Goal: Information Seeking & Learning: Learn about a topic

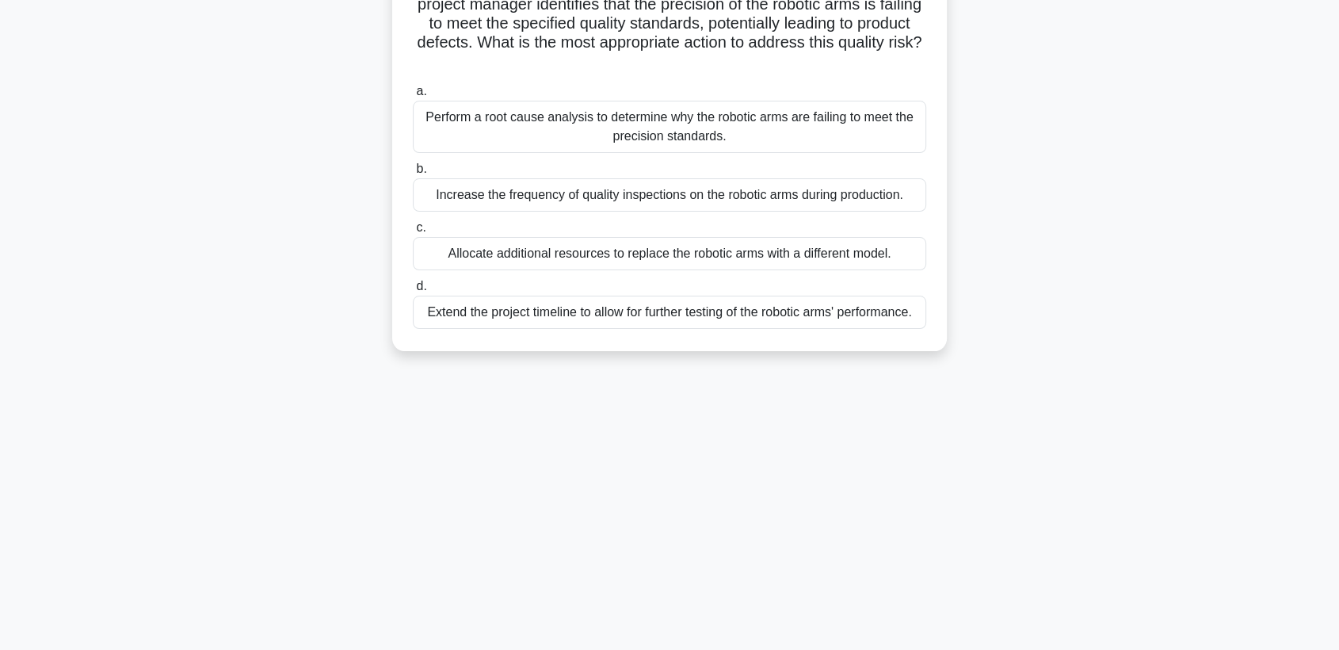
scroll to position [138, 0]
click at [619, 196] on div "Increase the frequency of quality inspections on the robotic arms during produc…" at bounding box center [669, 195] width 513 height 33
click at [413, 175] on input "b. Increase the frequency of quality inspections on the robotic arms during pro…" at bounding box center [413, 170] width 0 height 10
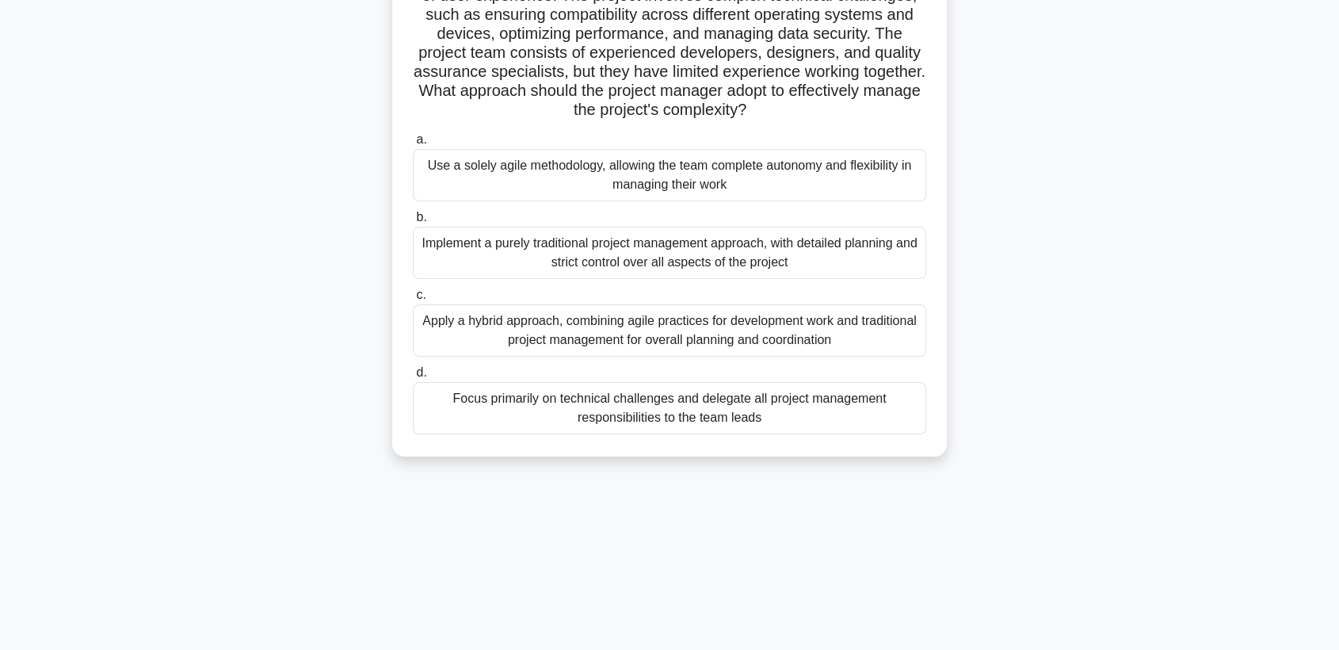
scroll to position [176, 0]
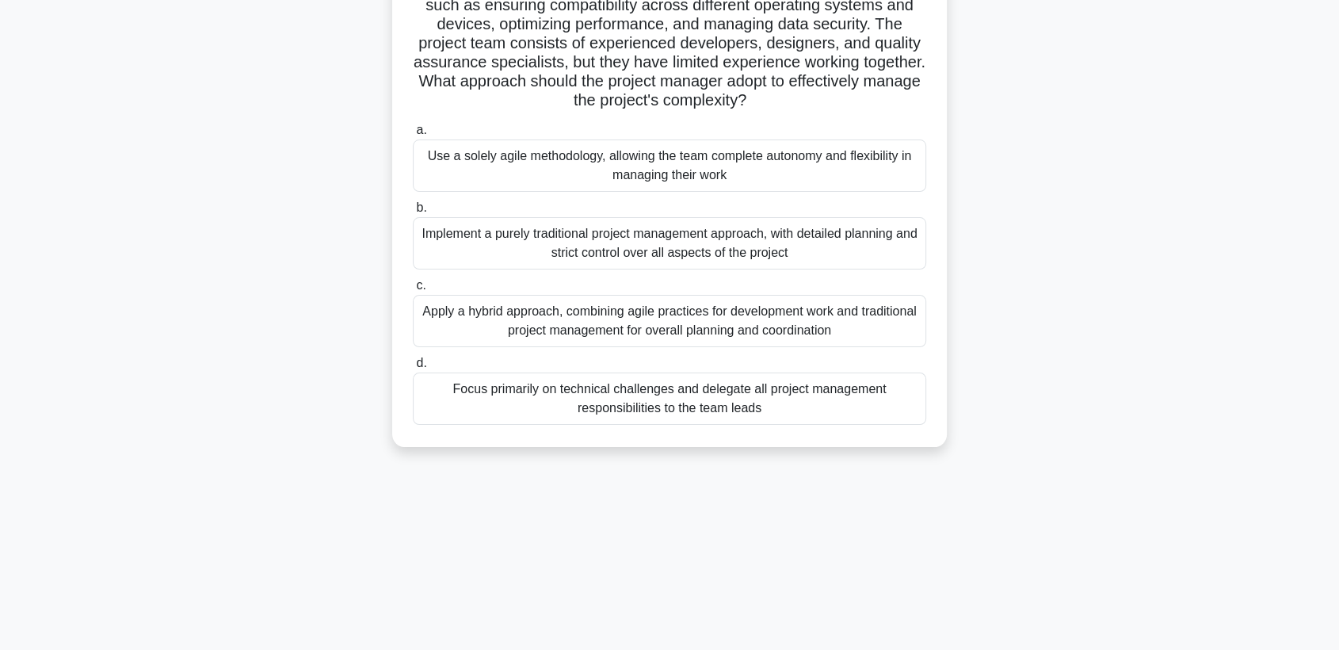
click at [600, 318] on div "Apply a hybrid approach, combining agile practices for development work and tra…" at bounding box center [669, 321] width 513 height 52
click at [413, 291] on input "c. Apply a hybrid approach, combining agile practices for development work and …" at bounding box center [413, 285] width 0 height 10
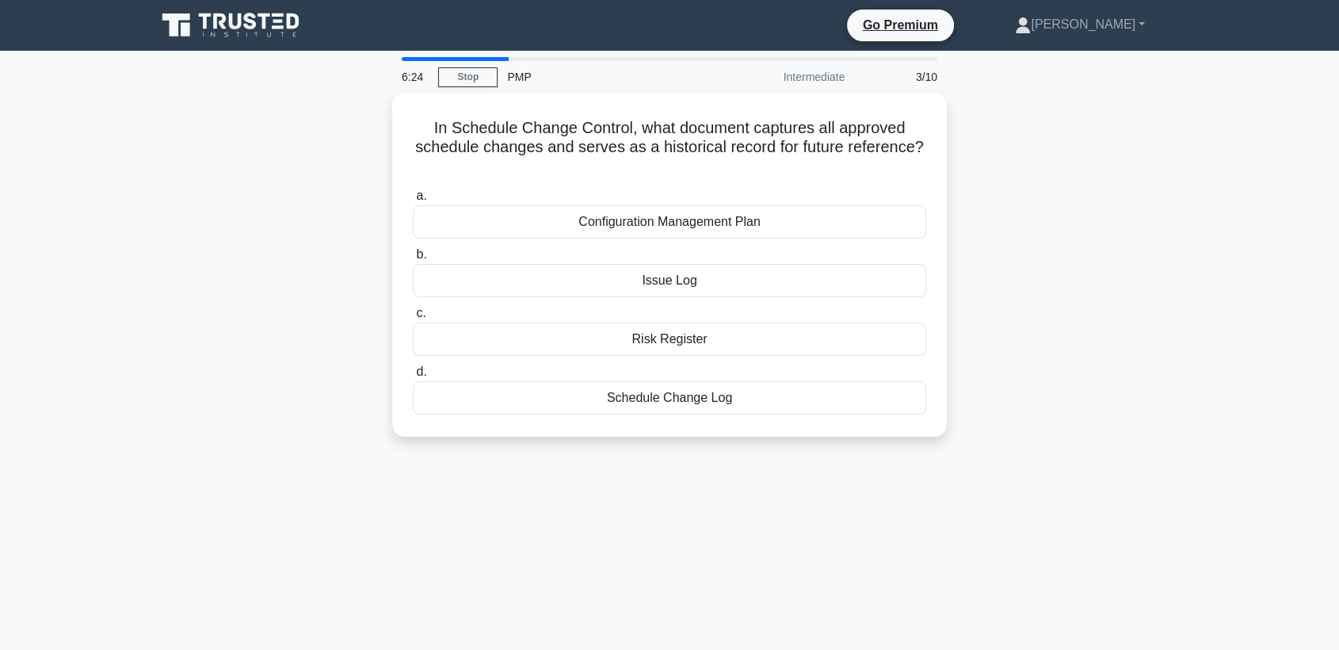
scroll to position [0, 0]
click at [661, 397] on div "Schedule Change Log" at bounding box center [669, 393] width 513 height 33
click at [413, 373] on input "d. Schedule Change Log" at bounding box center [413, 368] width 0 height 10
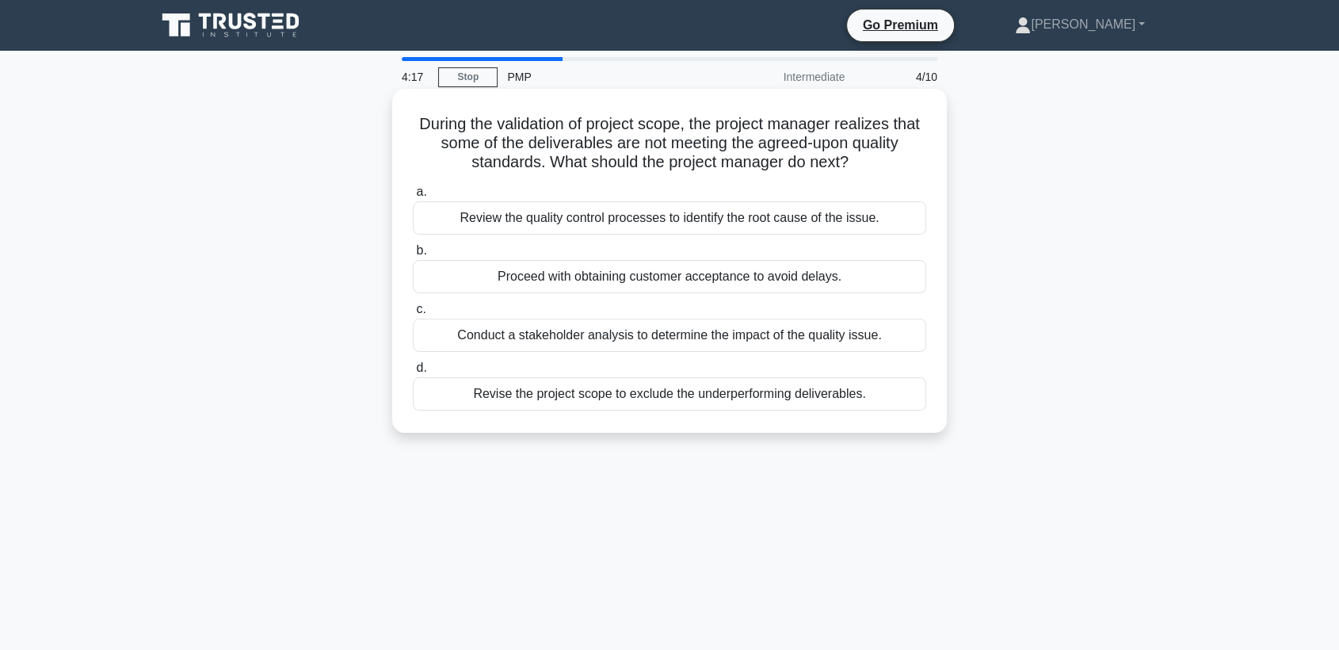
click at [603, 342] on div "Conduct a stakeholder analysis to determine the impact of the quality issue." at bounding box center [669, 334] width 513 height 33
click at [413, 314] on input "c. Conduct a stakeholder analysis to determine the impact of the quality issue." at bounding box center [413, 309] width 0 height 10
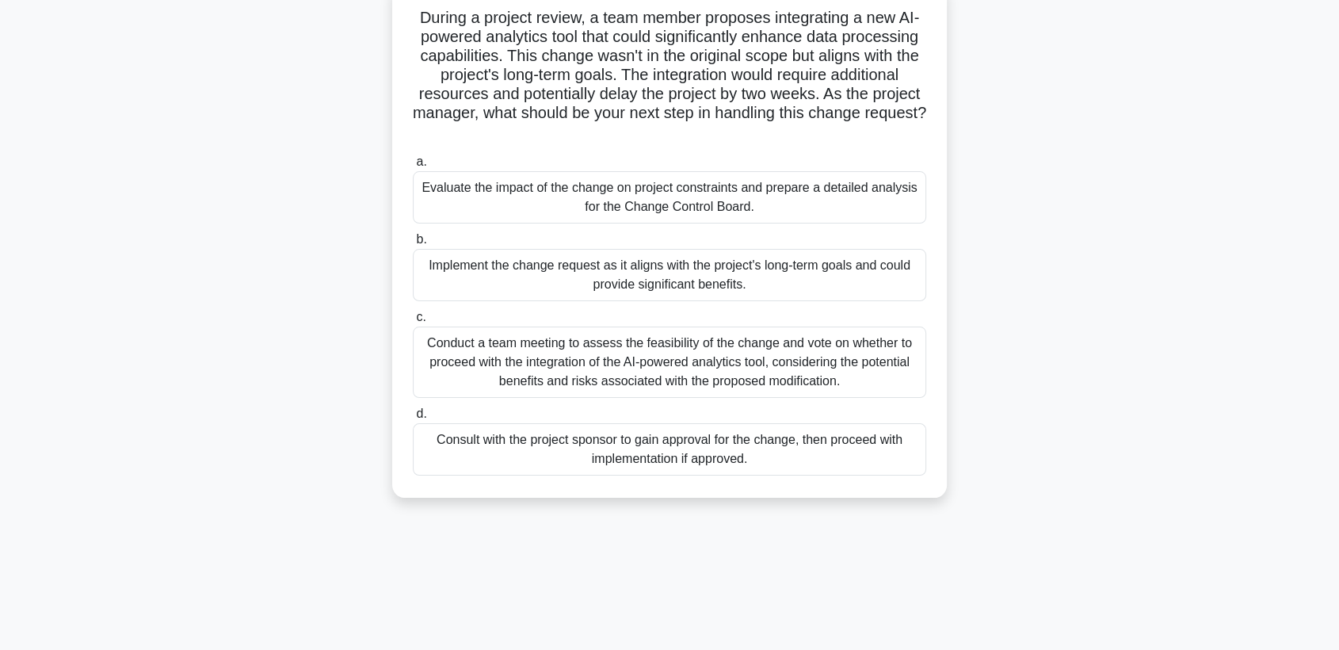
scroll to position [111, 0]
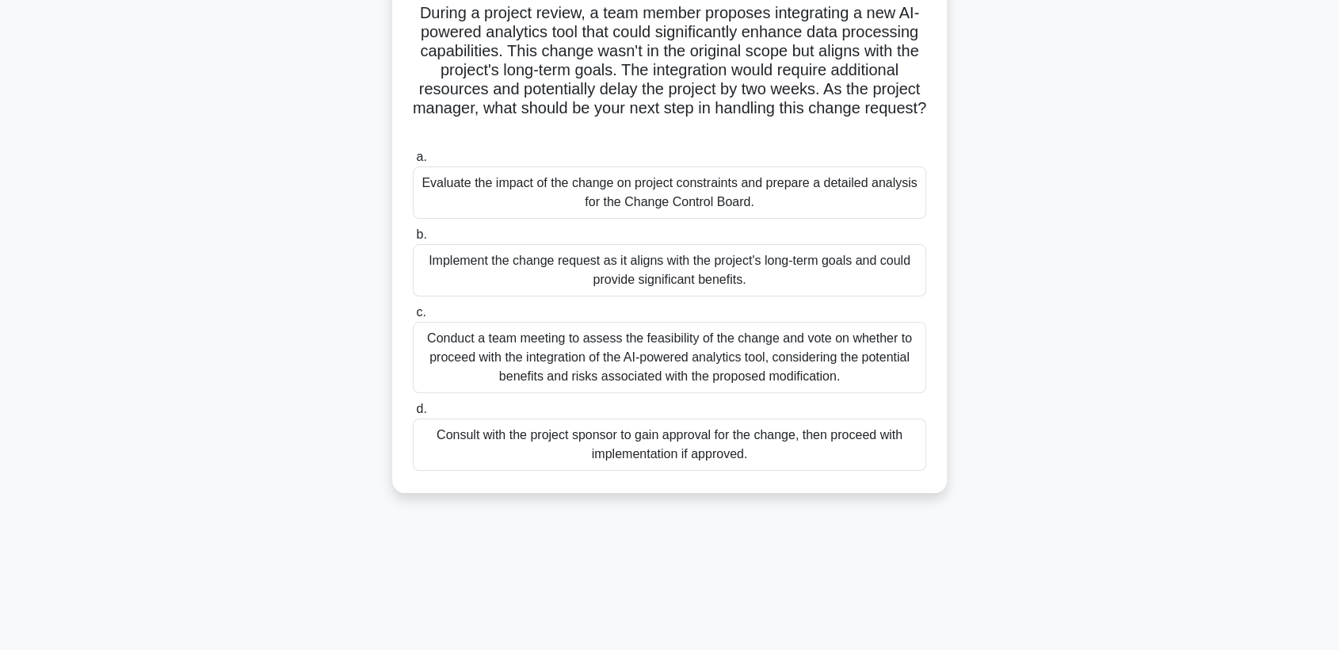
click at [665, 280] on div "Implement the change request as it aligns with the project's long-term goals an…" at bounding box center [669, 270] width 513 height 52
click at [413, 240] on input "b. Implement the change request as it aligns with the project's long-term goals…" at bounding box center [413, 235] width 0 height 10
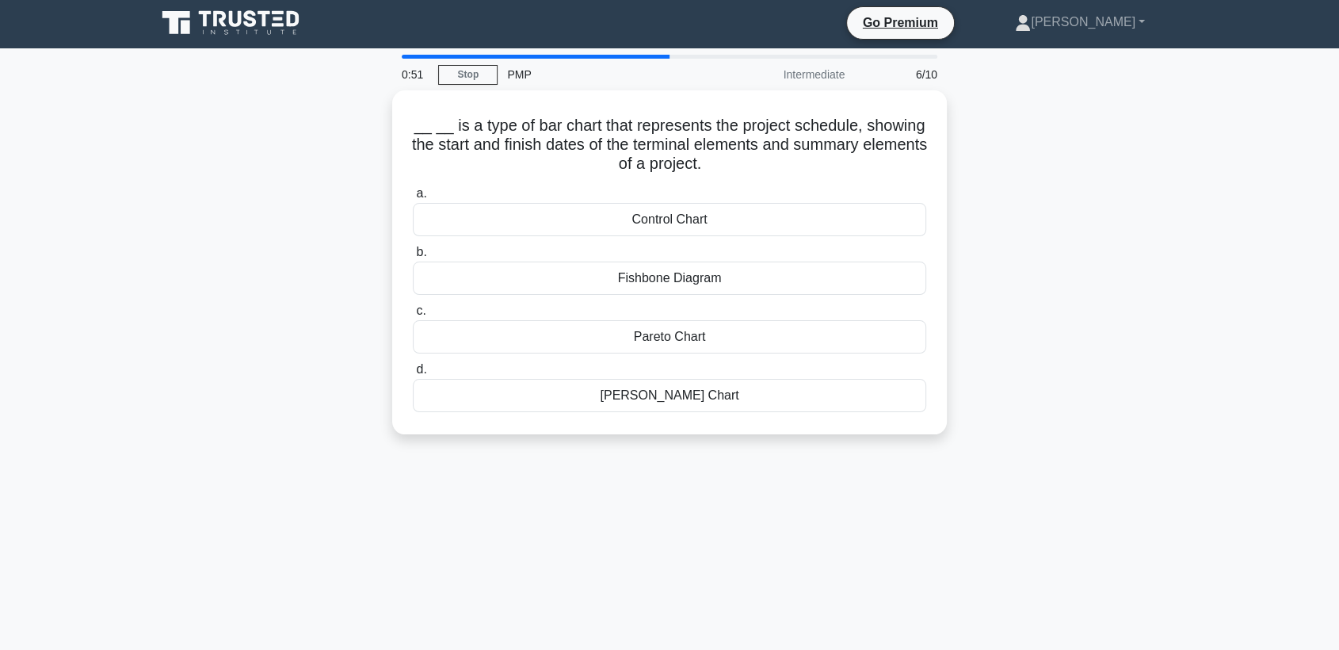
scroll to position [0, 0]
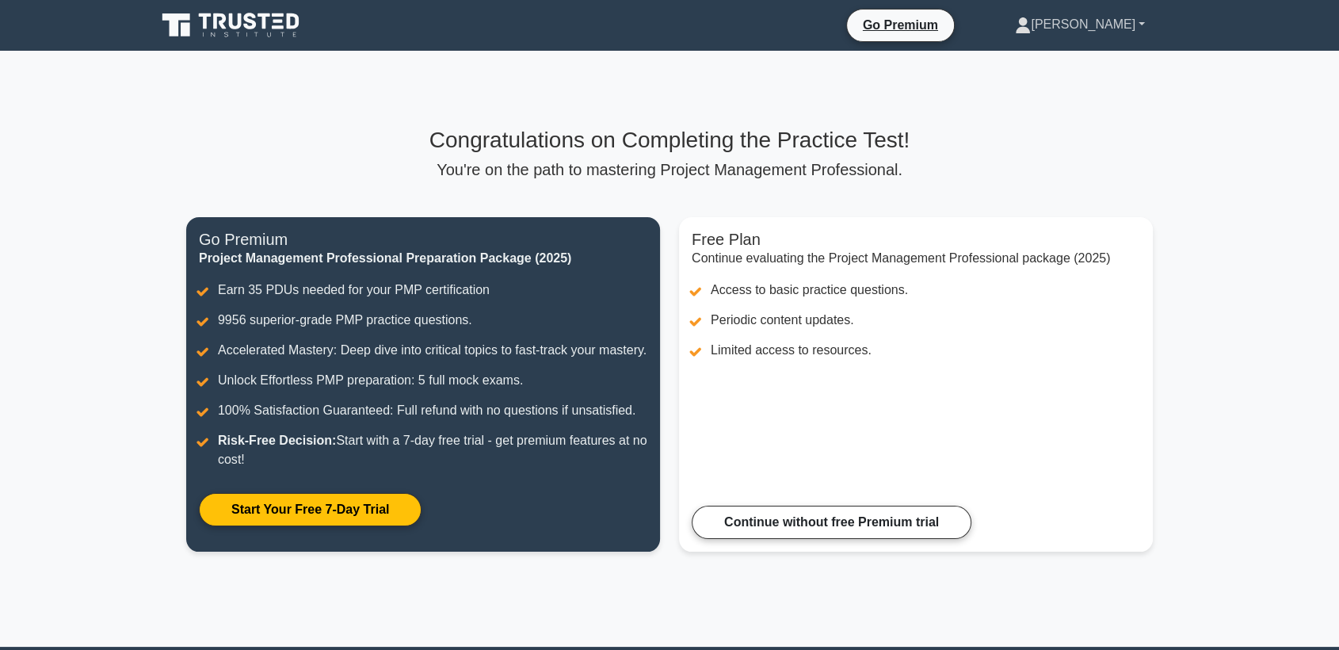
click at [1107, 23] on link "[PERSON_NAME]" at bounding box center [1080, 25] width 206 height 32
click at [1082, 60] on link "Profile" at bounding box center [1039, 61] width 125 height 25
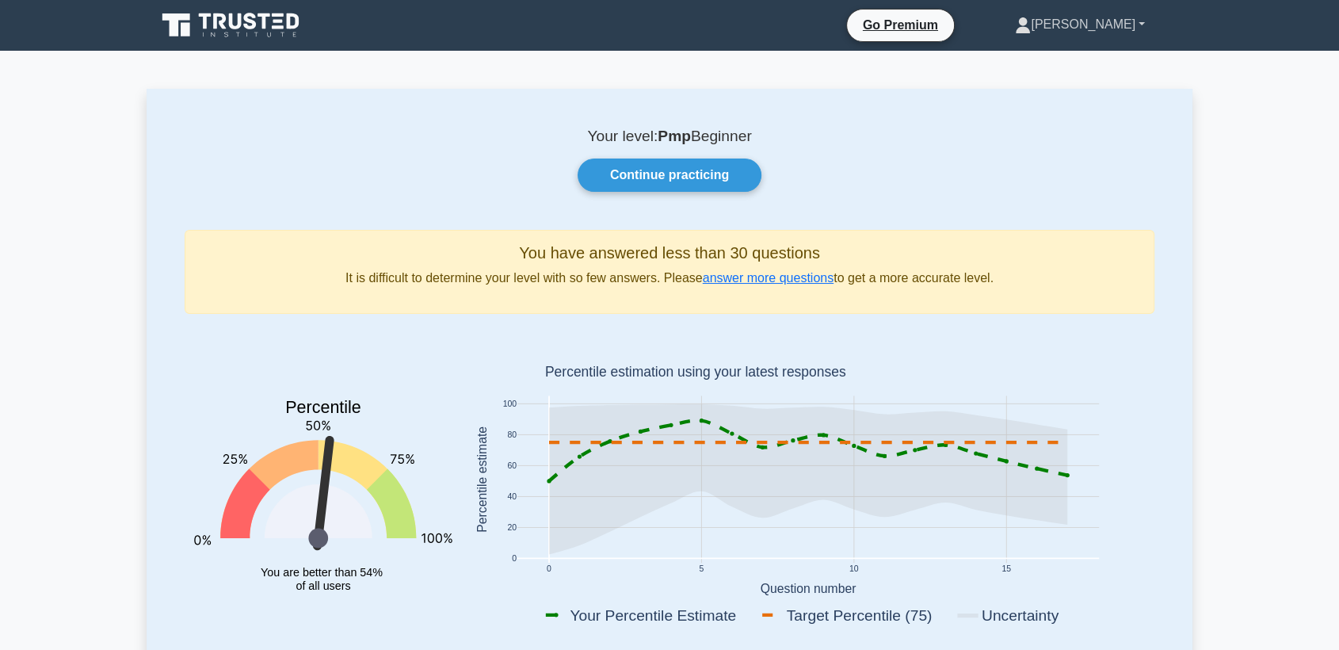
click at [1031, 31] on icon at bounding box center [1023, 30] width 14 height 6
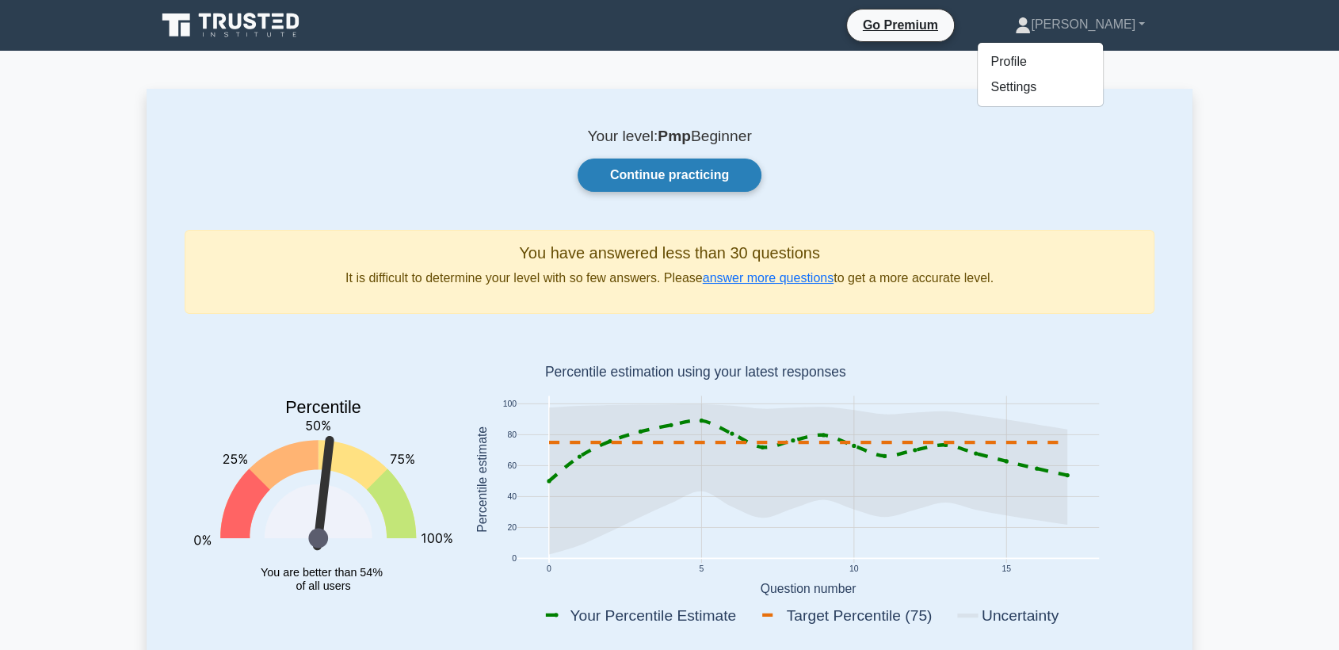
click at [743, 165] on link "Continue practicing" at bounding box center [669, 174] width 184 height 33
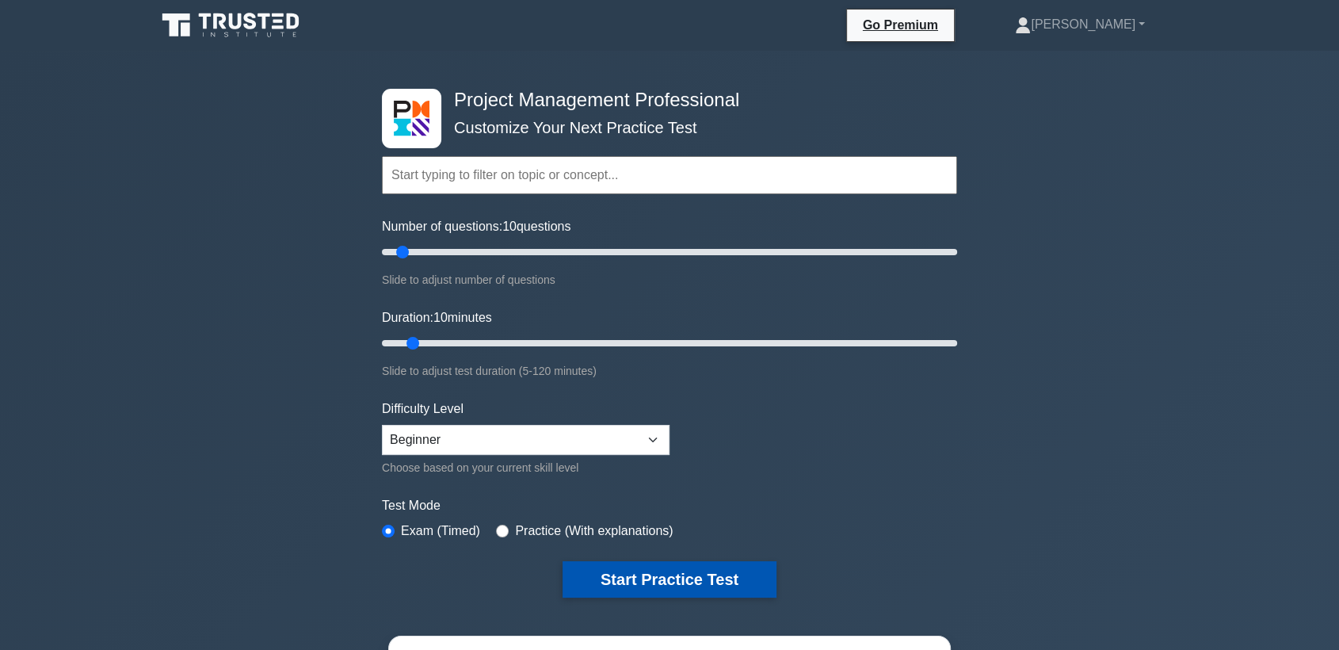
click at [654, 571] on button "Start Practice Test" at bounding box center [669, 579] width 214 height 36
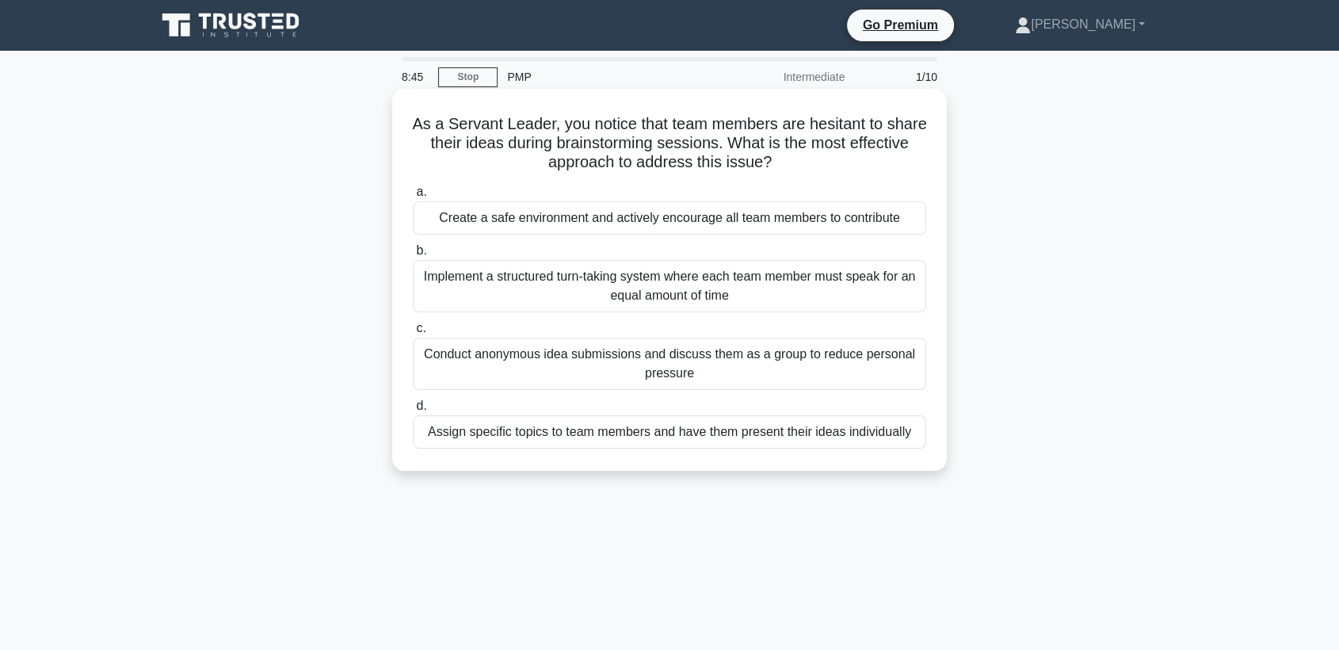
click at [566, 282] on div "Implement a structured turn-taking system where each team member must speak for…" at bounding box center [669, 286] width 513 height 52
click at [413, 256] on input "b. Implement a structured turn-taking system where each team member must speak …" at bounding box center [413, 251] width 0 height 10
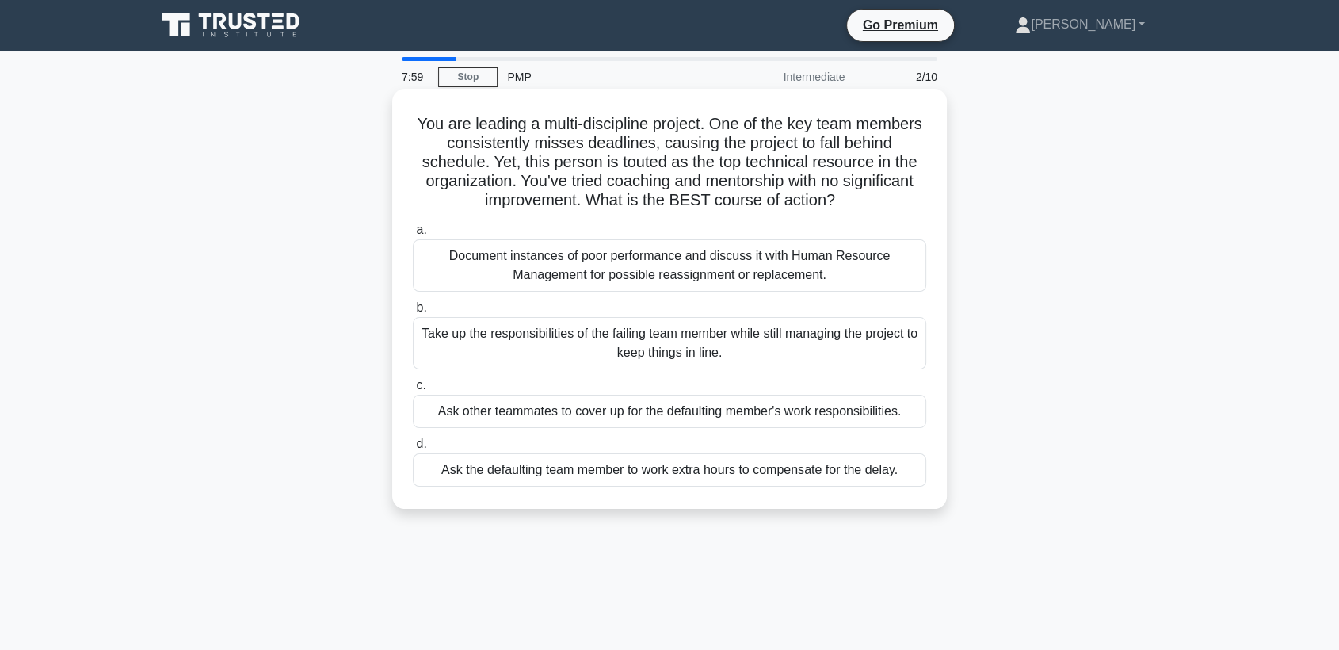
click at [595, 333] on div "Take up the responsibilities of the failing team member while still managing th…" at bounding box center [669, 343] width 513 height 52
click at [413, 313] on input "b. Take up the responsibilities of the failing team member while still managing…" at bounding box center [413, 308] width 0 height 10
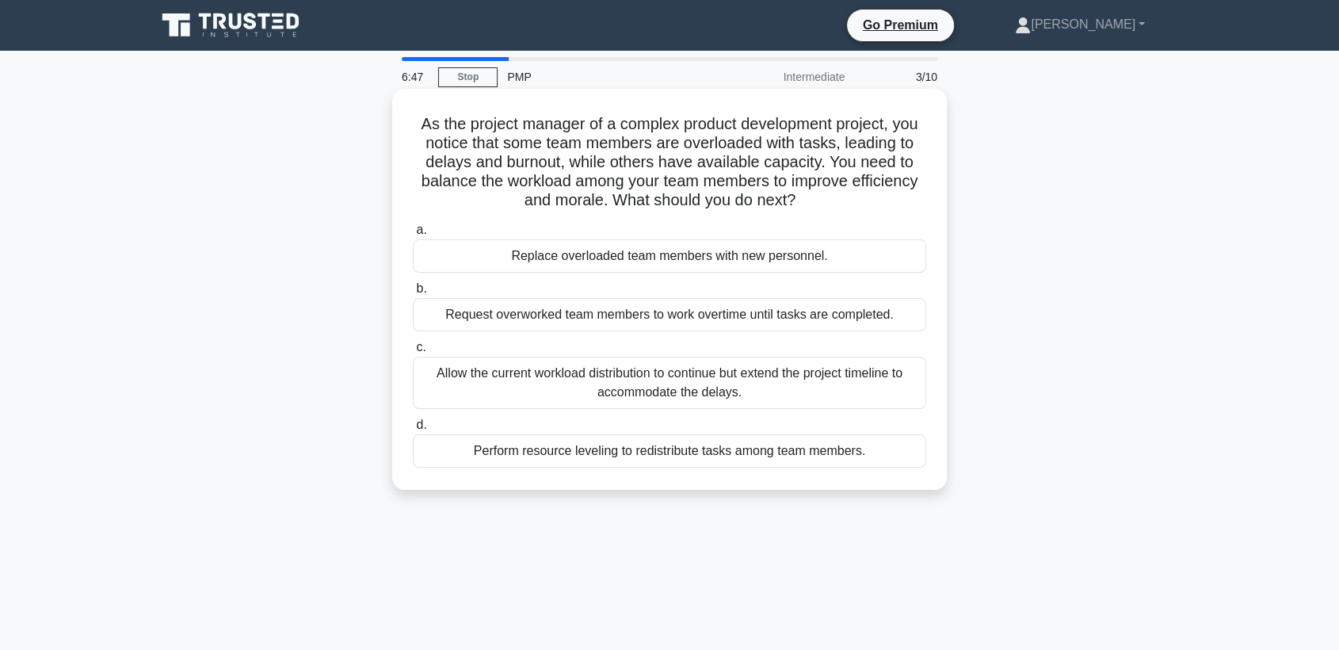
click at [663, 261] on div "Replace overloaded team members with new personnel." at bounding box center [669, 255] width 513 height 33
click at [413, 235] on input "a. Replace overloaded team members with new personnel." at bounding box center [413, 230] width 0 height 10
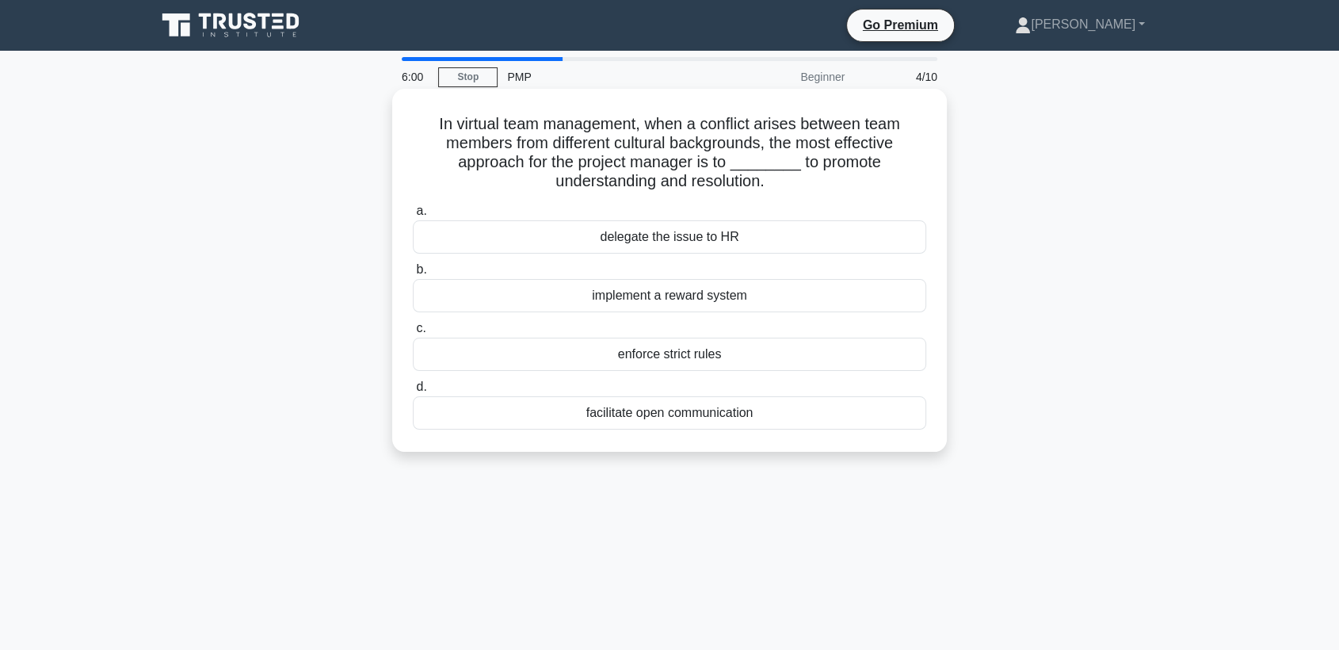
click at [671, 234] on div "delegate the issue to HR" at bounding box center [669, 236] width 513 height 33
click at [413, 216] on input "a. delegate the issue to HR" at bounding box center [413, 211] width 0 height 10
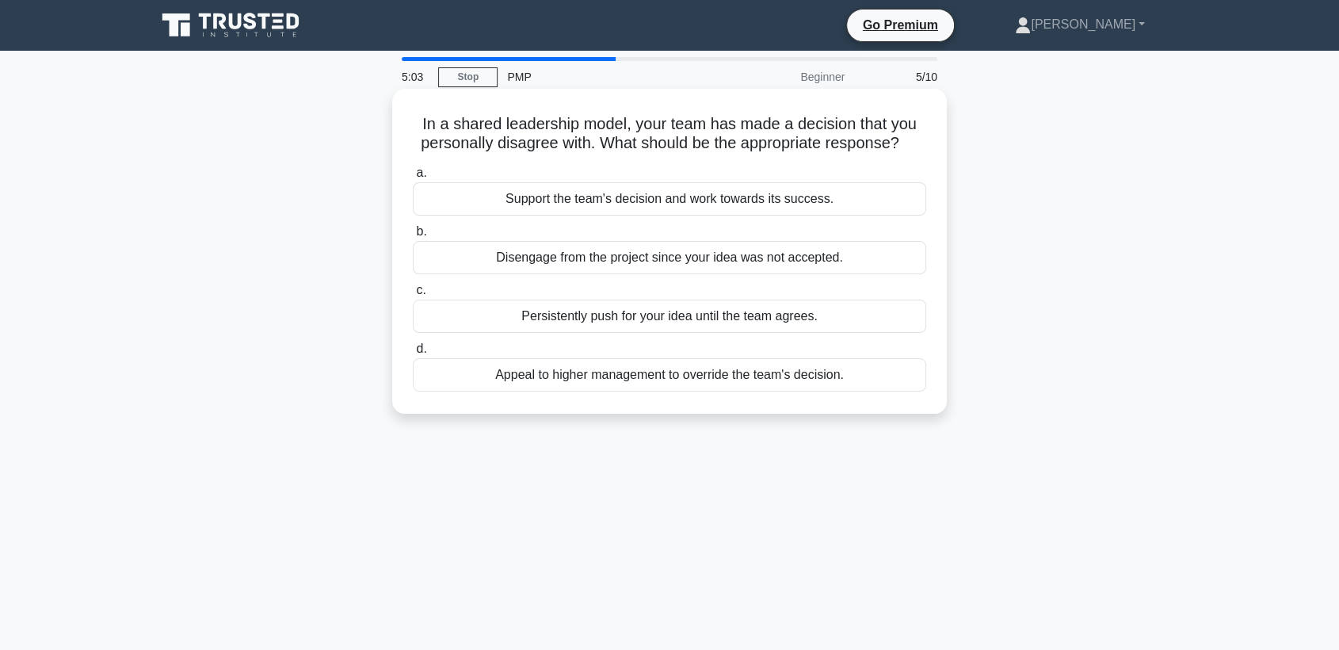
click at [618, 250] on div "Disengage from the project since your idea was not accepted." at bounding box center [669, 257] width 513 height 33
click at [413, 237] on input "b. Disengage from the project since your idea was not accepted." at bounding box center [413, 232] width 0 height 10
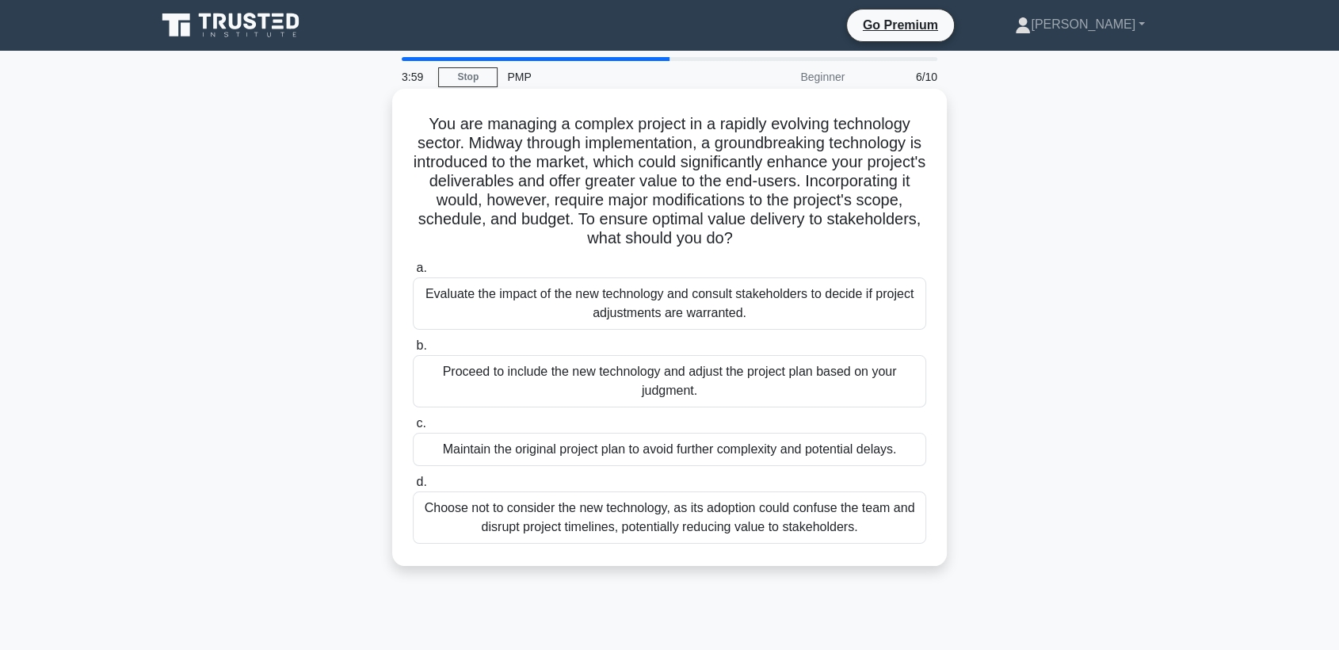
click at [642, 307] on div "Evaluate the impact of the new technology and consult stakeholders to decide if…" at bounding box center [669, 303] width 513 height 52
click at [413, 273] on input "a. Evaluate the impact of the new technology and consult stakeholders to decide…" at bounding box center [413, 268] width 0 height 10
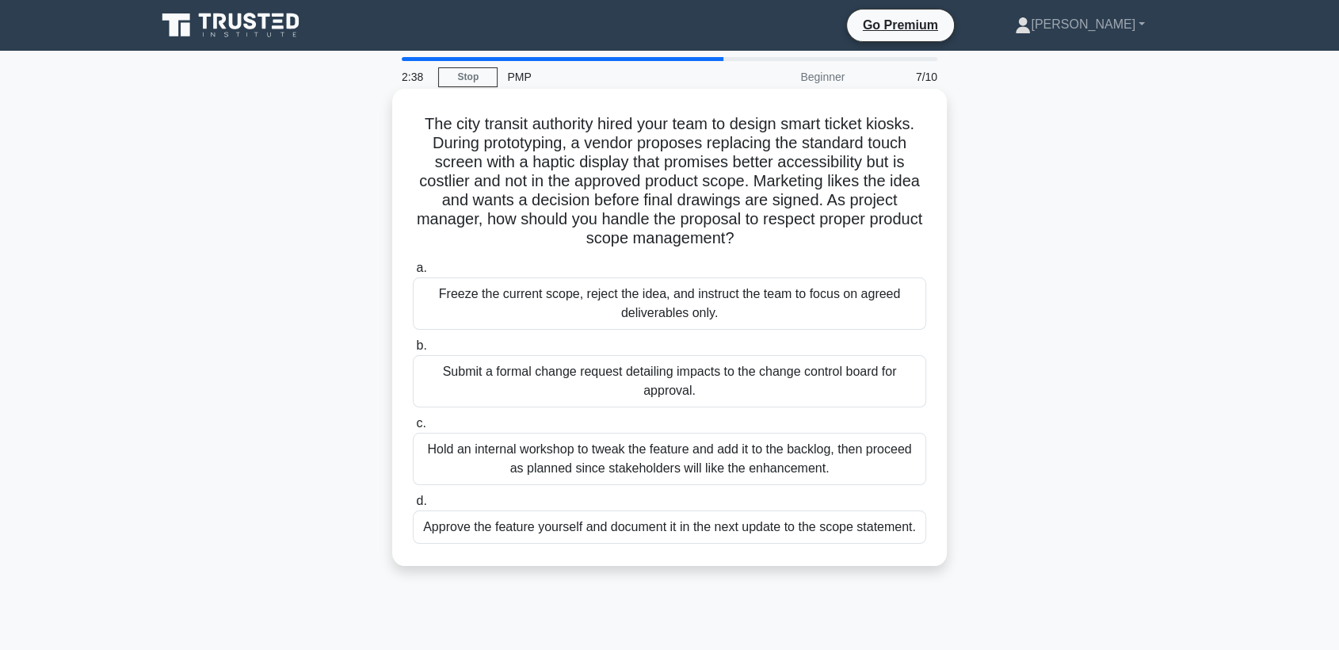
click at [595, 463] on div "Hold an internal workshop to tweak the feature and add it to the backlog, then …" at bounding box center [669, 459] width 513 height 52
click at [413, 429] on input "c. Hold an internal workshop to tweak the feature and add it to the backlog, th…" at bounding box center [413, 423] width 0 height 10
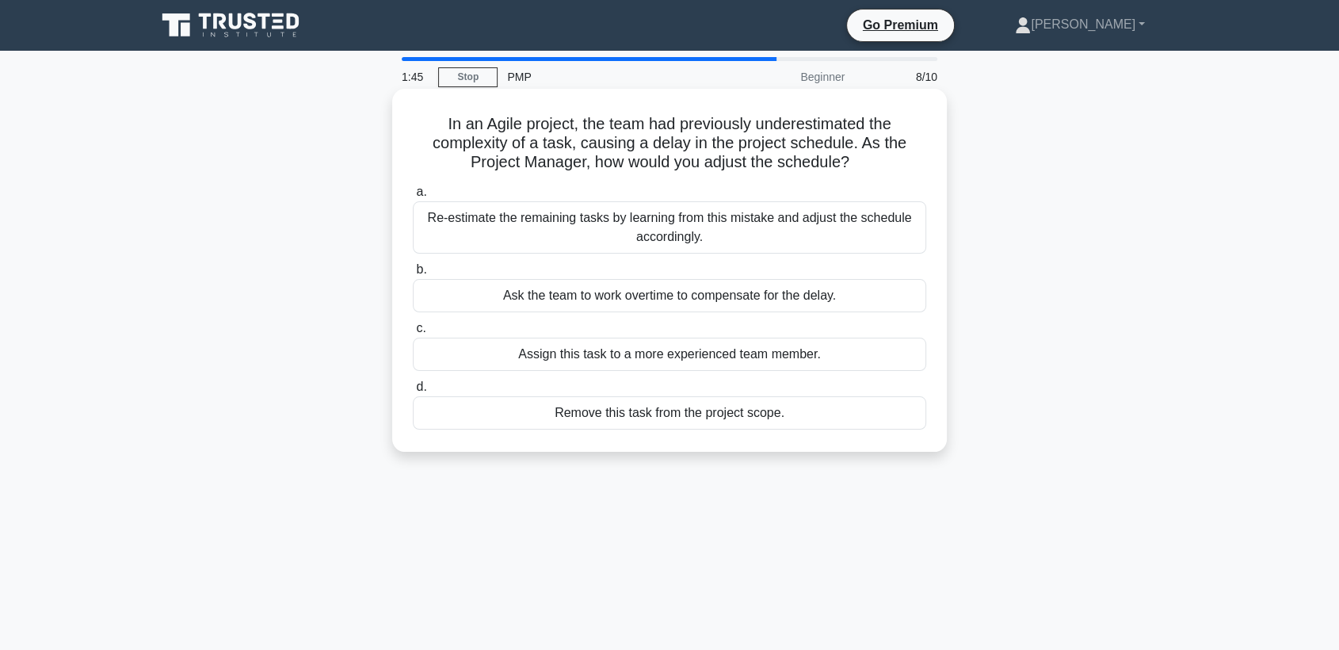
click at [677, 297] on div "Ask the team to work overtime to compensate for the delay." at bounding box center [669, 295] width 513 height 33
click at [413, 275] on input "b. Ask the team to work overtime to compensate for the delay." at bounding box center [413, 270] width 0 height 10
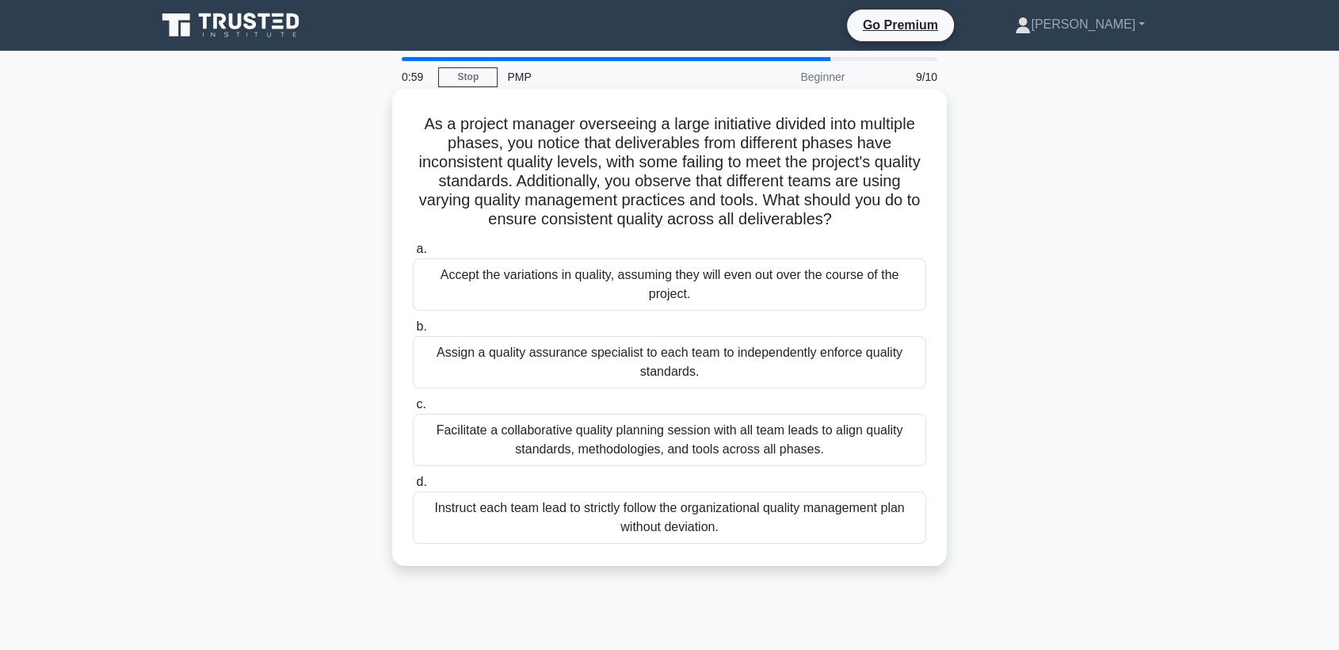
click at [587, 349] on div "Assign a quality assurance specialist to each team to independently enforce qua…" at bounding box center [669, 362] width 513 height 52
click at [413, 332] on input "b. Assign a quality assurance specialist to each team to independently enforce …" at bounding box center [413, 327] width 0 height 10
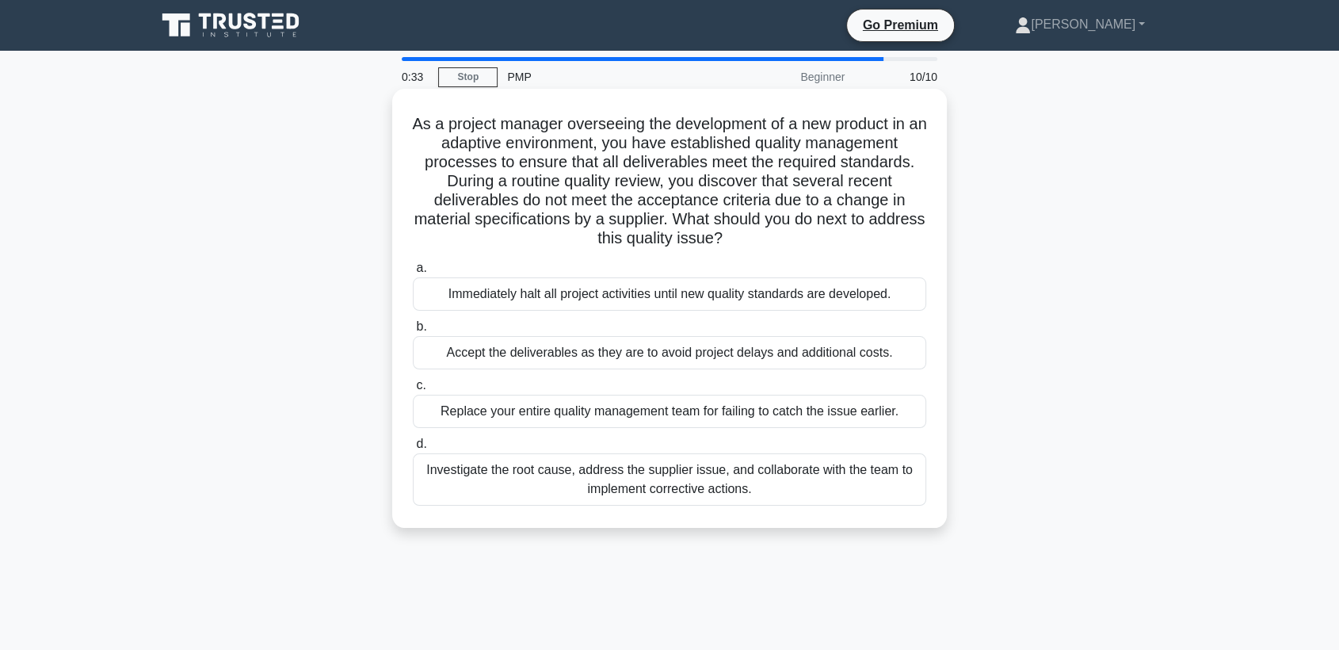
click at [623, 437] on label "d. Investigate the root cause, address the supplier issue, and collaborate with…" at bounding box center [669, 469] width 513 height 71
click at [413, 439] on input "d. Investigate the root cause, address the supplier issue, and collaborate with…" at bounding box center [413, 444] width 0 height 10
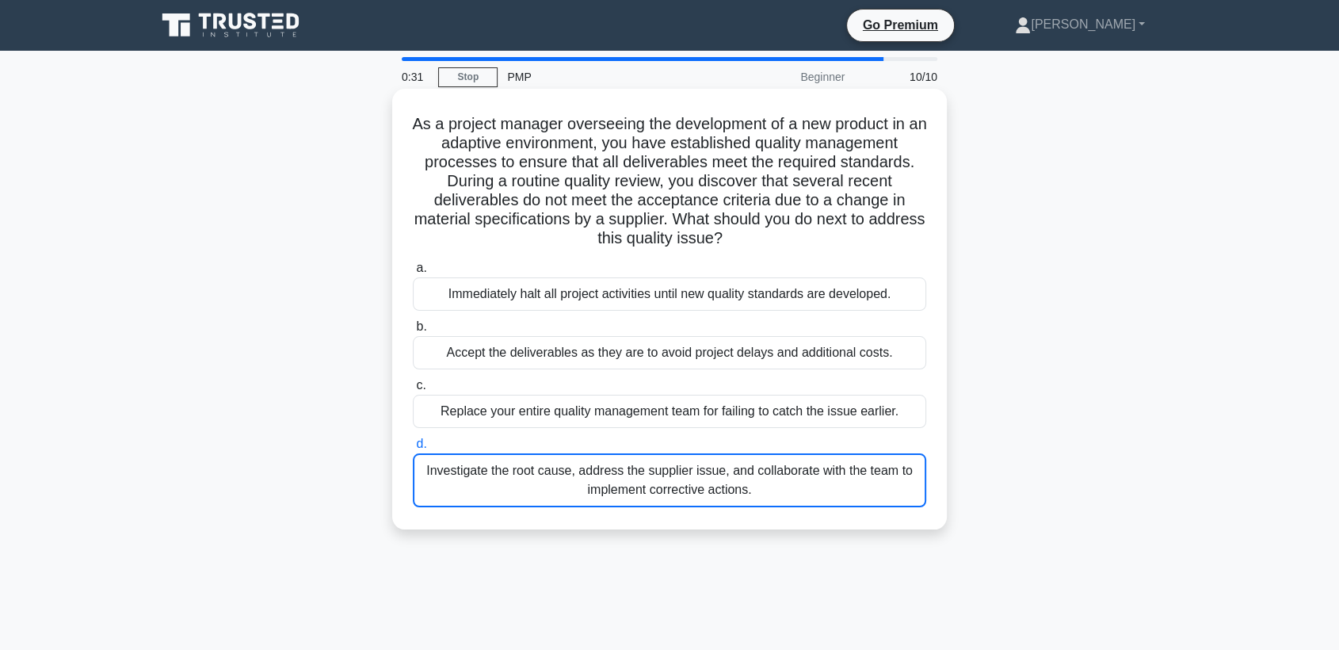
click at [646, 422] on div "Replace your entire quality management team for failing to catch the issue earl…" at bounding box center [669, 410] width 513 height 33
click at [413, 391] on input "c. Replace your entire quality management team for failing to catch the issue e…" at bounding box center [413, 385] width 0 height 10
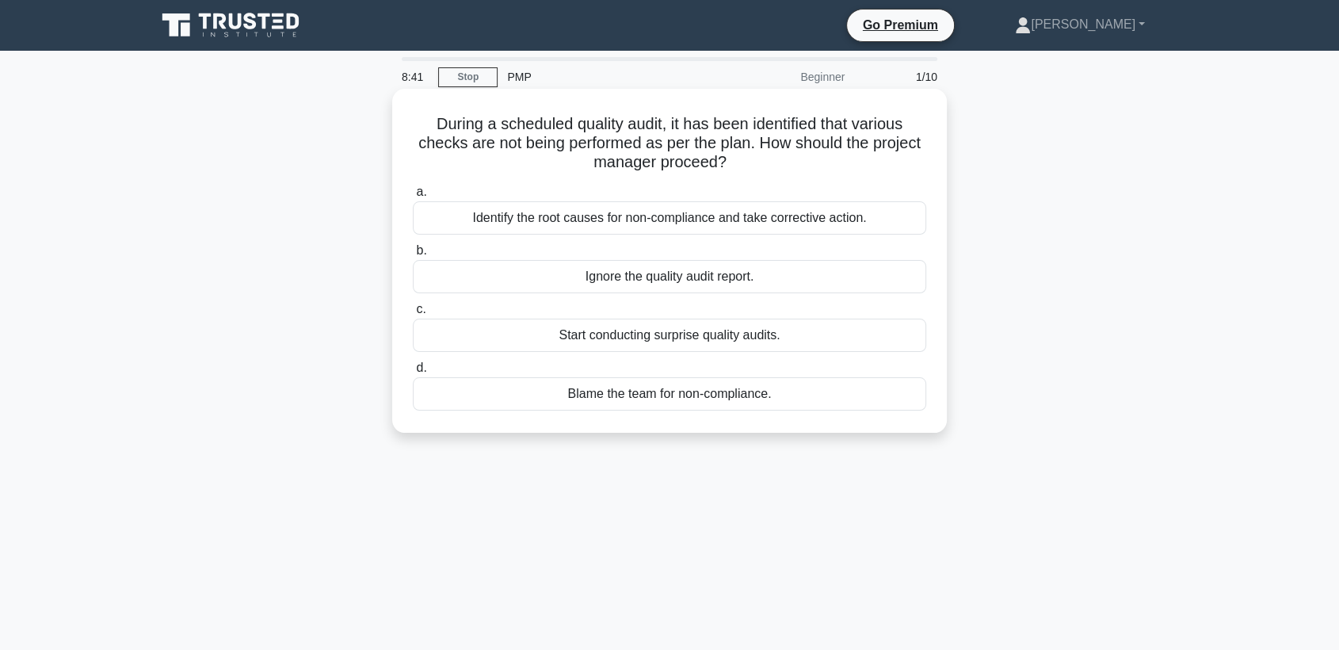
click at [730, 277] on div "Ignore the quality audit report." at bounding box center [669, 276] width 513 height 33
click at [413, 256] on input "b. Ignore the quality audit report." at bounding box center [413, 251] width 0 height 10
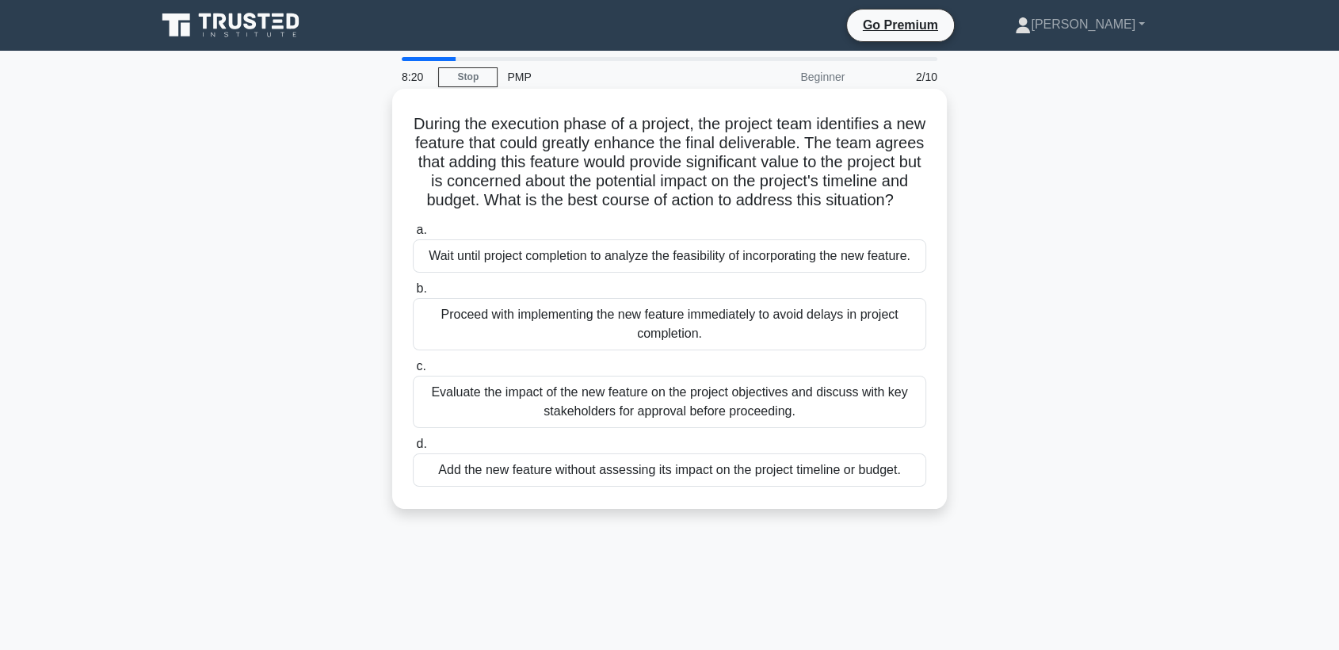
click at [641, 428] on div "Evaluate the impact of the new feature on the project objectives and discuss wi…" at bounding box center [669, 401] width 513 height 52
click at [413, 372] on input "c. Evaluate the impact of the new feature on the project objectives and discuss…" at bounding box center [413, 366] width 0 height 10
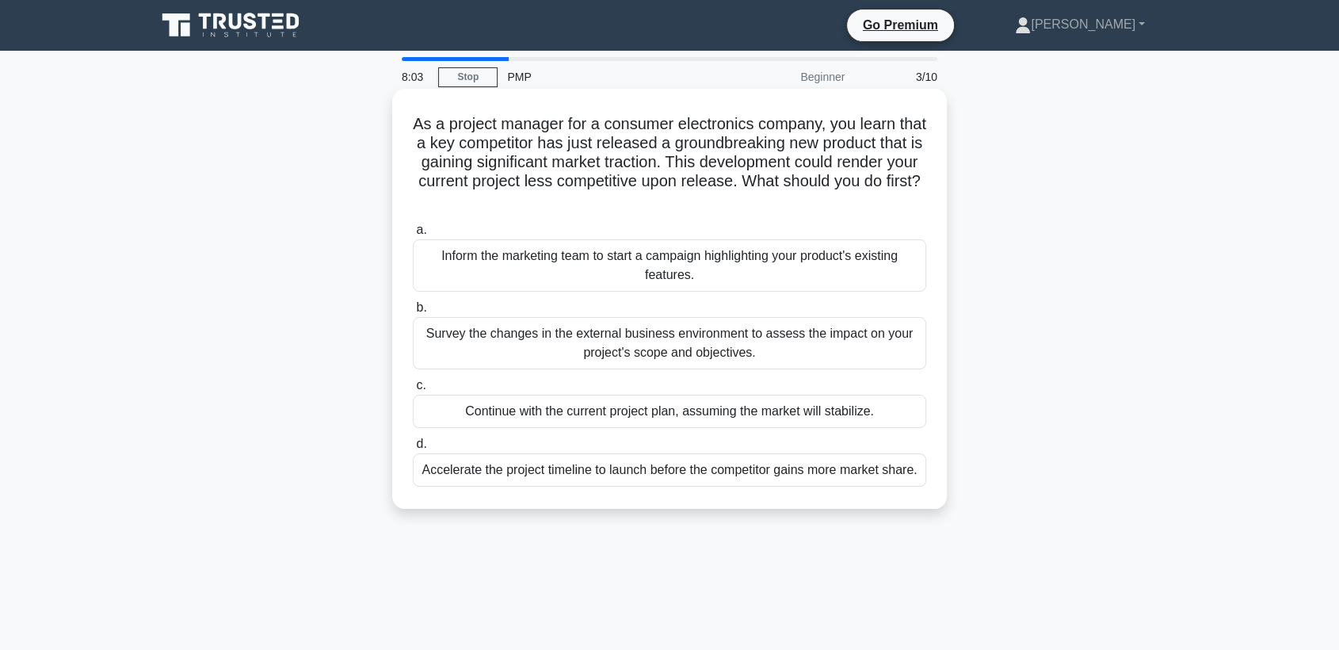
click at [569, 267] on div "Inform the marketing team to start a campaign highlighting your product's exist…" at bounding box center [669, 265] width 513 height 52
click at [413, 235] on input "a. Inform the marketing team to start a campaign highlighting your product's ex…" at bounding box center [413, 230] width 0 height 10
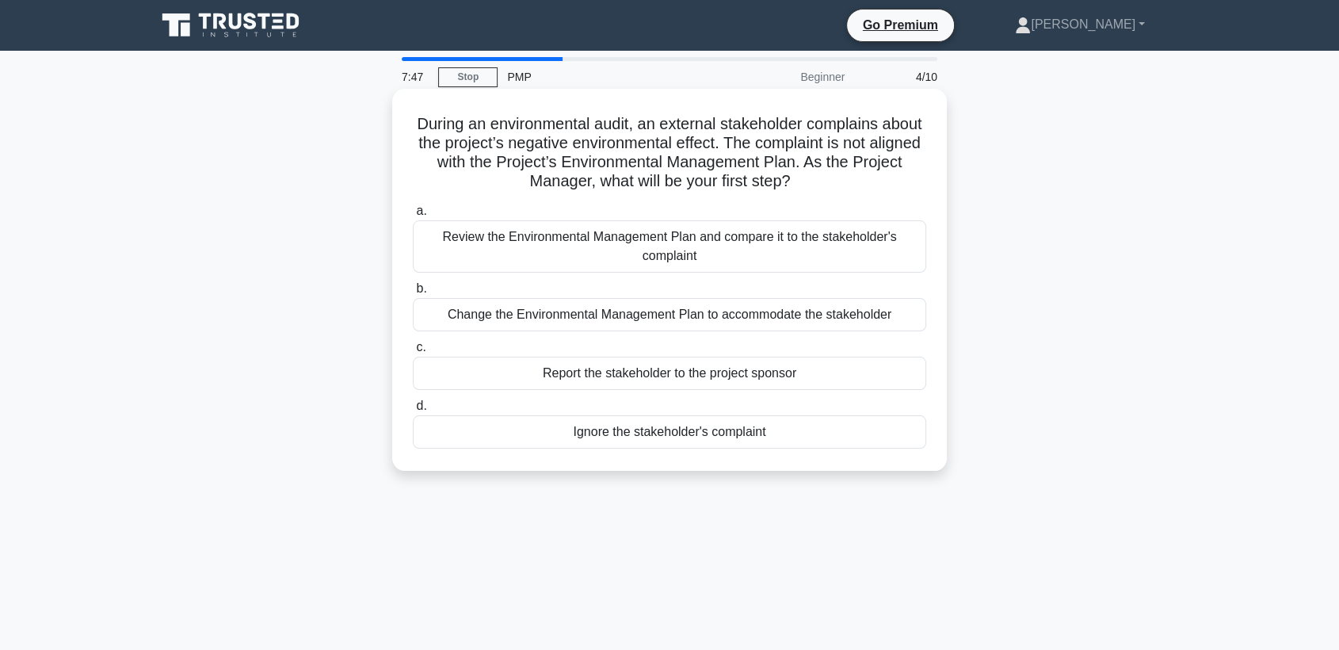
click at [481, 255] on div "Review the Environmental Management Plan and compare it to the stakeholder's co…" at bounding box center [669, 246] width 513 height 52
click at [413, 216] on input "a. Review the Environmental Management Plan and compare it to the stakeholder's…" at bounding box center [413, 211] width 0 height 10
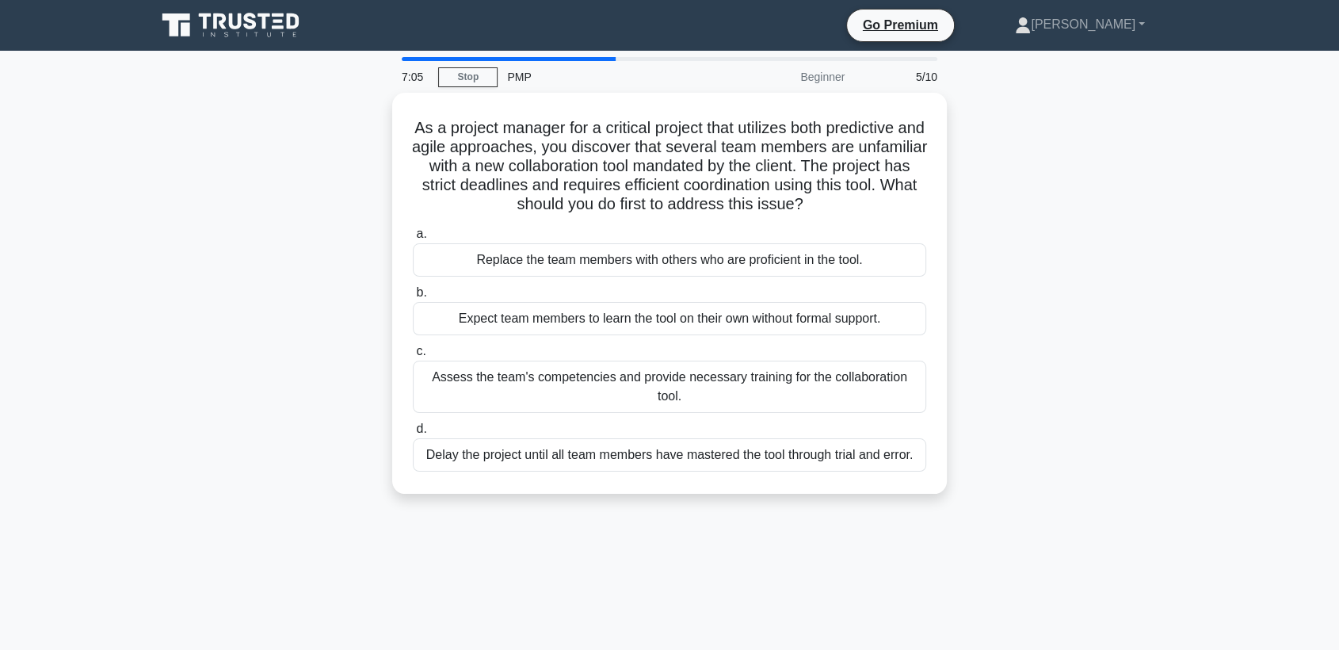
click at [806, 575] on div "7:05 Stop PMP Beginner 5/10 As a project manager for a critical project that ut…" at bounding box center [670, 453] width 1046 height 792
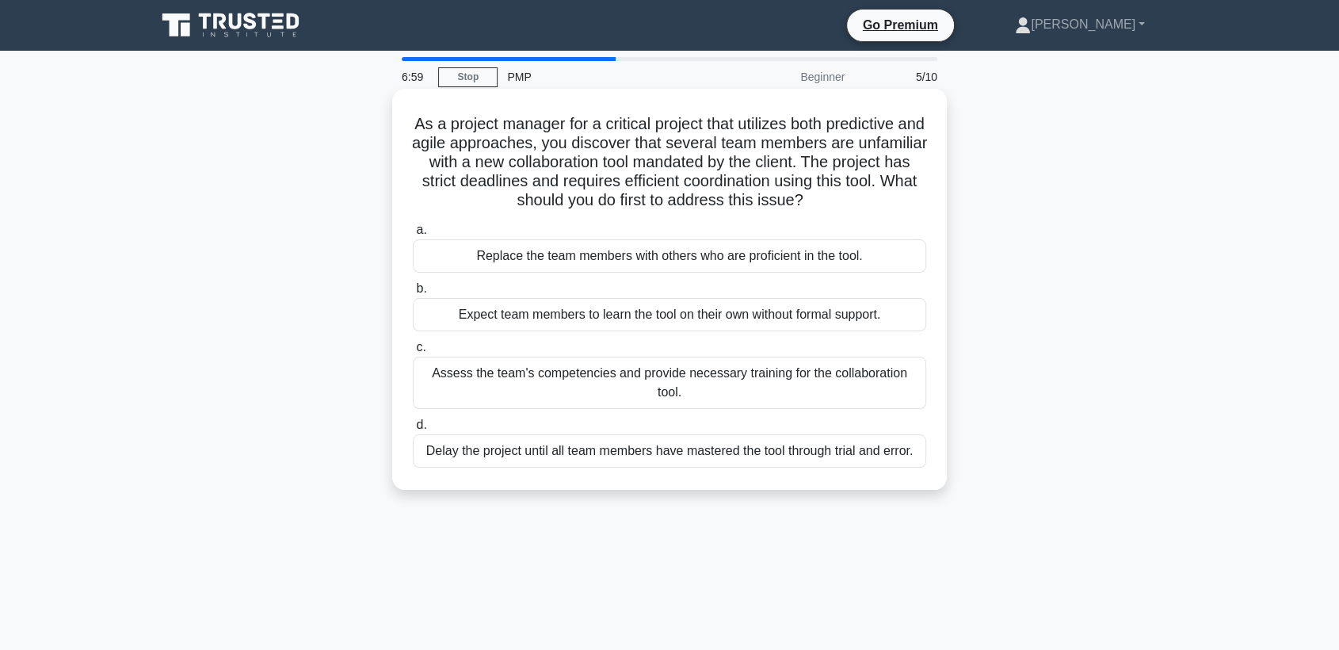
click at [545, 311] on div "Expect team members to learn the tool on their own without formal support." at bounding box center [669, 314] width 513 height 33
click at [413, 294] on input "b. Expect team members to learn the tool on their own without formal support." at bounding box center [413, 289] width 0 height 10
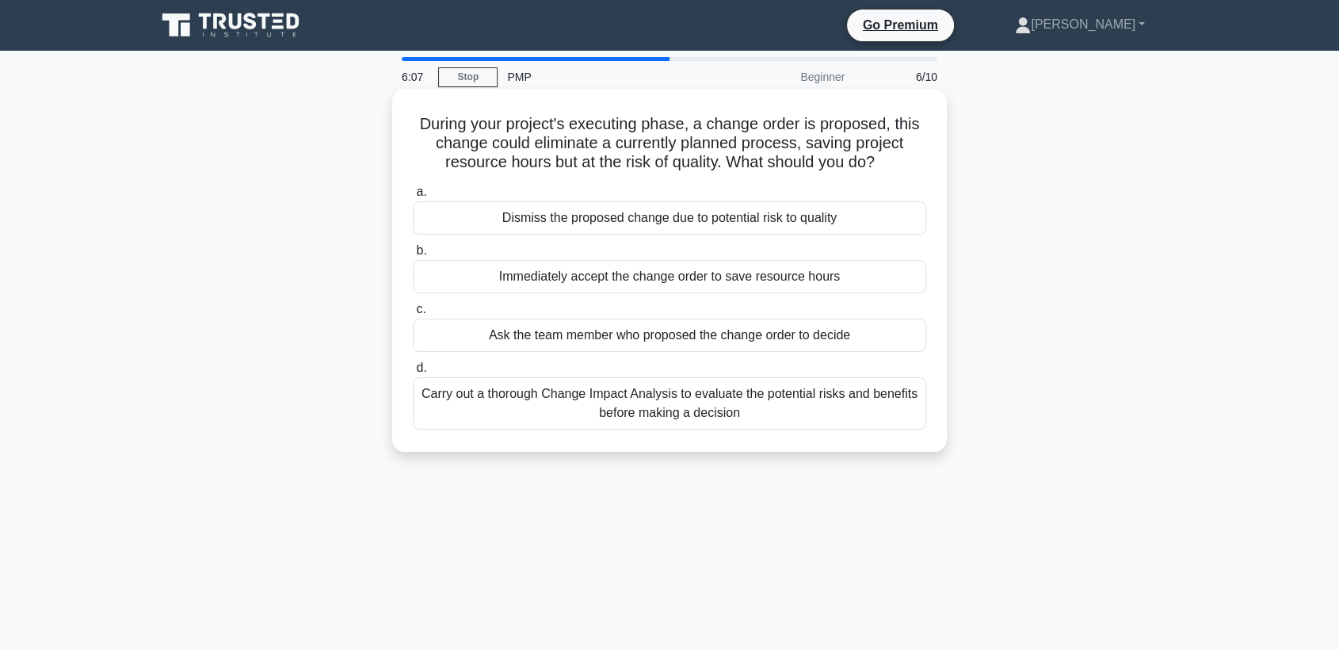
click at [731, 281] on div "Immediately accept the change order to save resource hours" at bounding box center [669, 276] width 513 height 33
click at [413, 256] on input "b. Immediately accept the change order to save resource hours" at bounding box center [413, 251] width 0 height 10
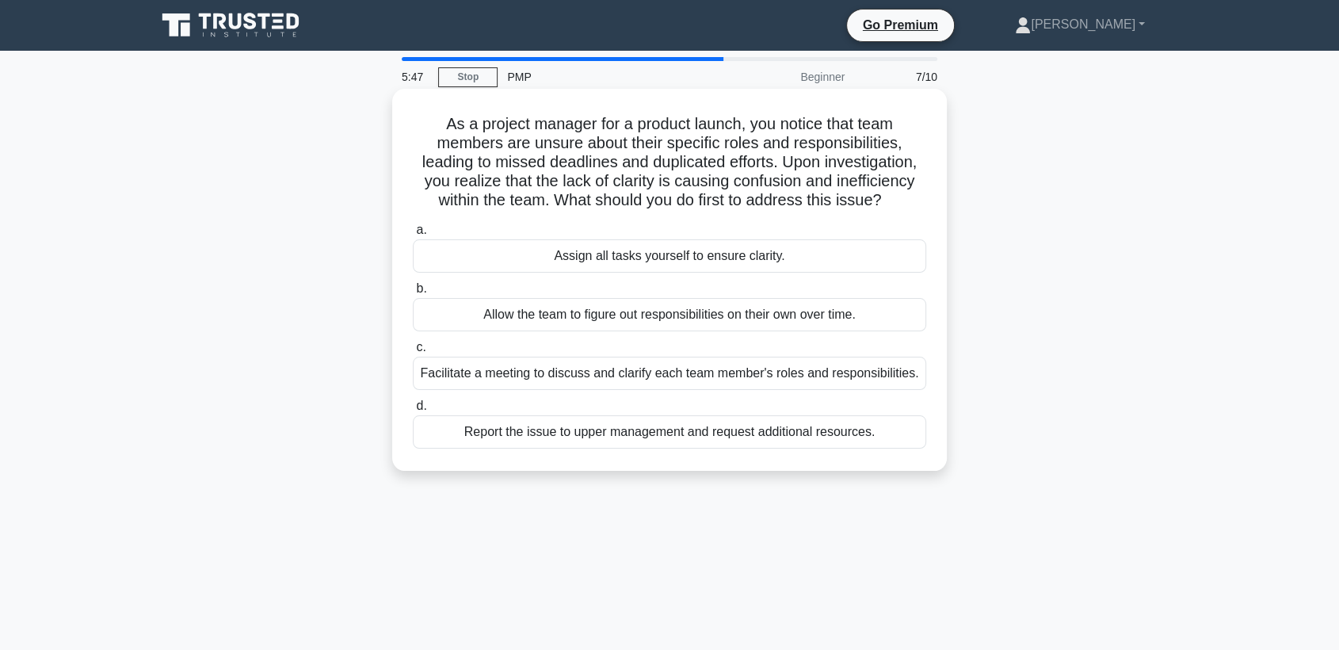
click at [711, 323] on div "Allow the team to figure out responsibilities on their own over time." at bounding box center [669, 314] width 513 height 33
click at [413, 294] on input "b. Allow the team to figure out responsibilities on their own over time." at bounding box center [413, 289] width 0 height 10
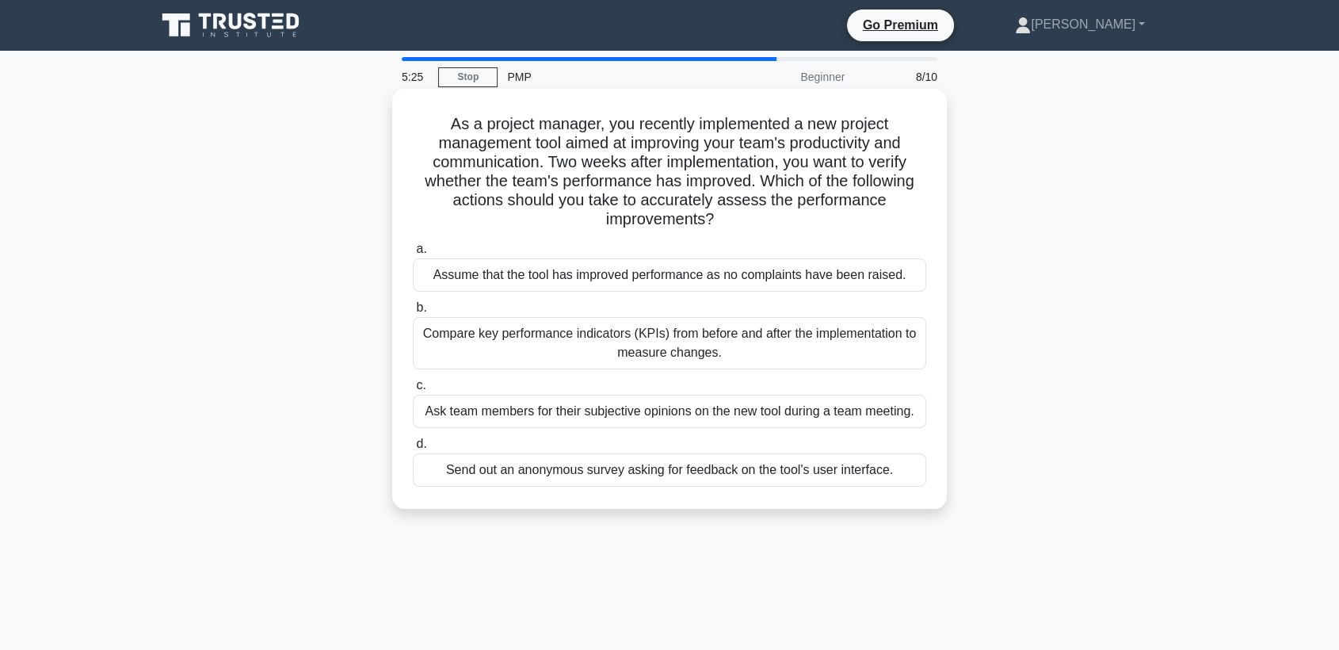
click at [558, 282] on div "Assume that the tool has improved performance as no complaints have been raised." at bounding box center [669, 274] width 513 height 33
click at [413, 254] on input "a. Assume that the tool has improved performance as no complaints have been rai…" at bounding box center [413, 249] width 0 height 10
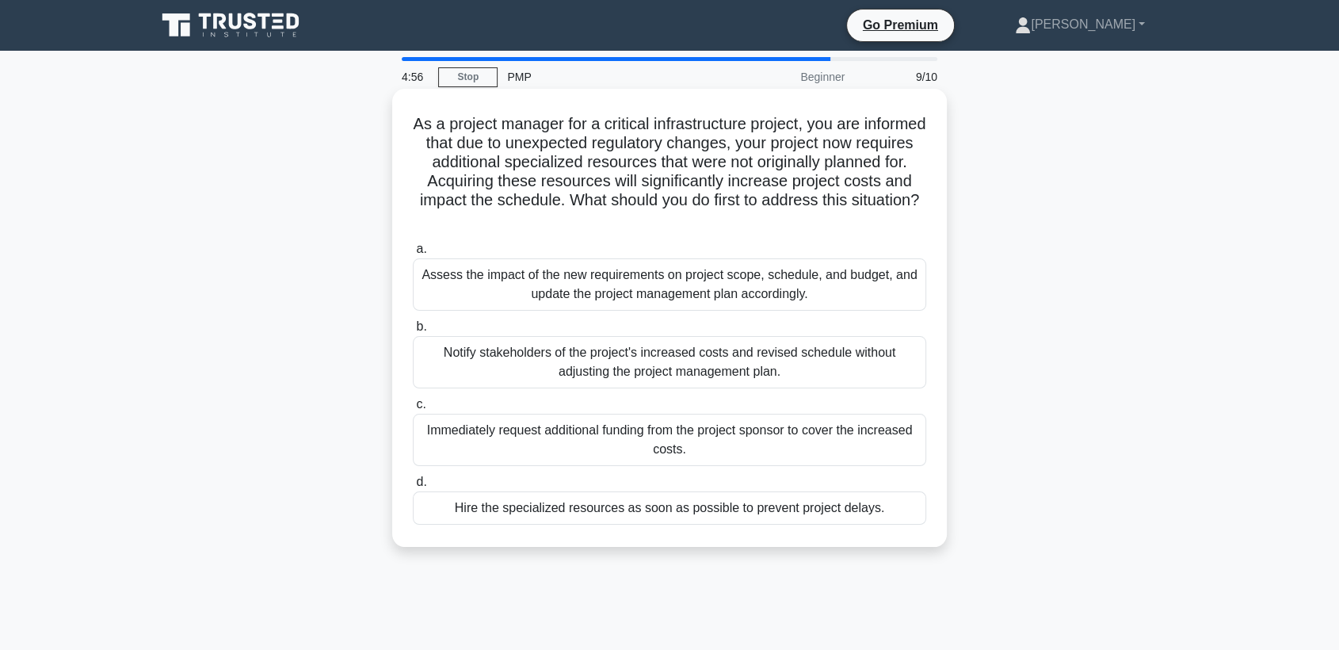
click at [574, 291] on div "Assess the impact of the new requirements on project scope, schedule, and budge…" at bounding box center [669, 284] width 513 height 52
click at [413, 254] on input "a. Assess the impact of the new requirements on project scope, schedule, and bu…" at bounding box center [413, 249] width 0 height 10
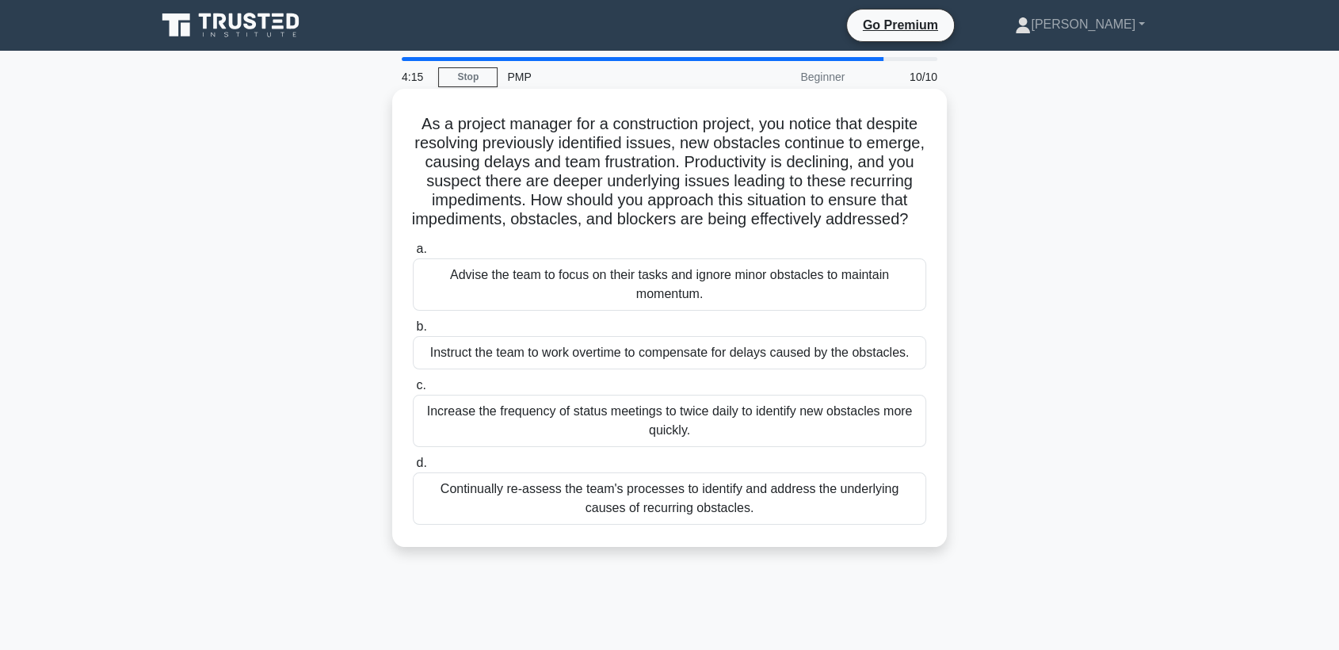
click at [550, 288] on div "Advise the team to focus on their tasks and ignore minor obstacles to maintain …" at bounding box center [669, 284] width 513 height 52
click at [413, 254] on input "a. Advise the team to focus on their tasks and ignore minor obstacles to mainta…" at bounding box center [413, 249] width 0 height 10
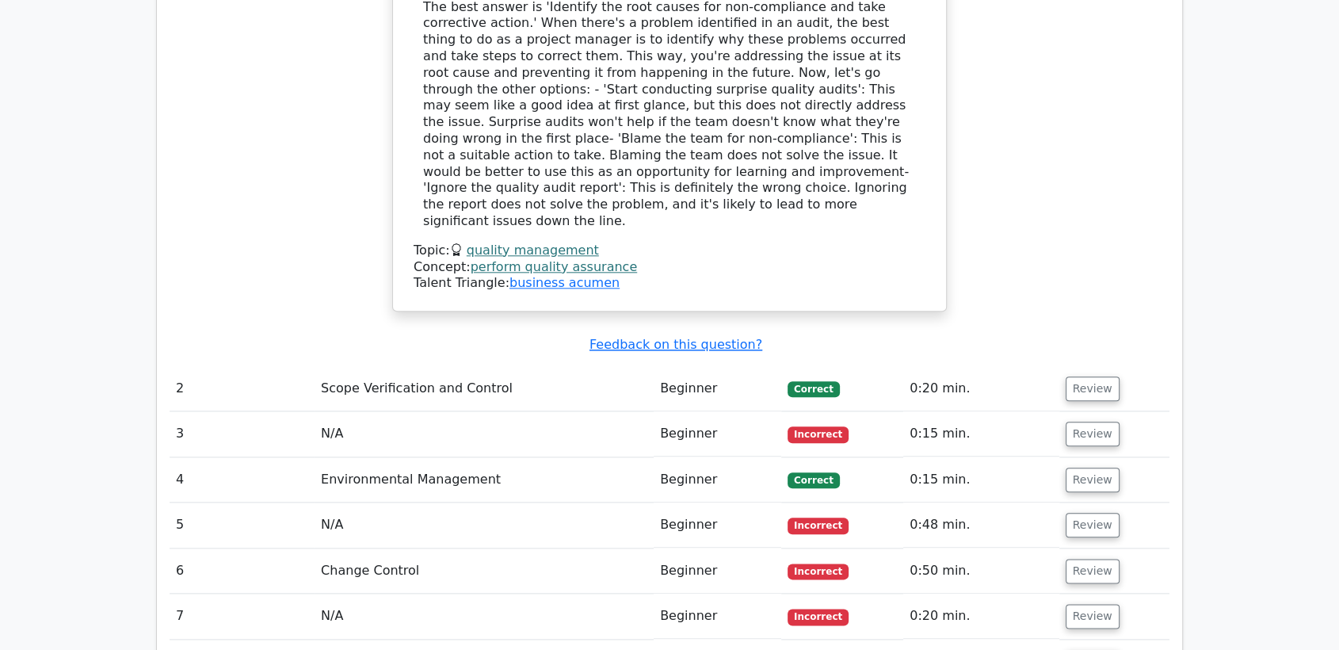
scroll to position [1741, 0]
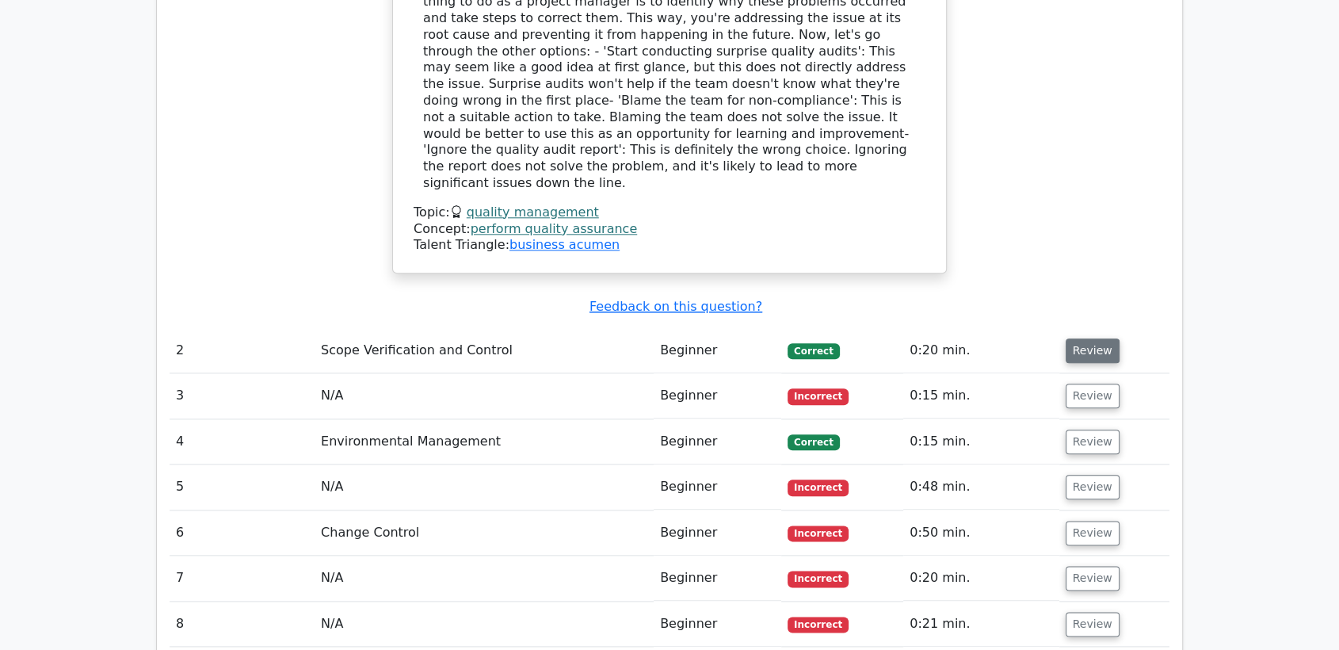
click at [1081, 338] on button "Review" at bounding box center [1092, 350] width 54 height 25
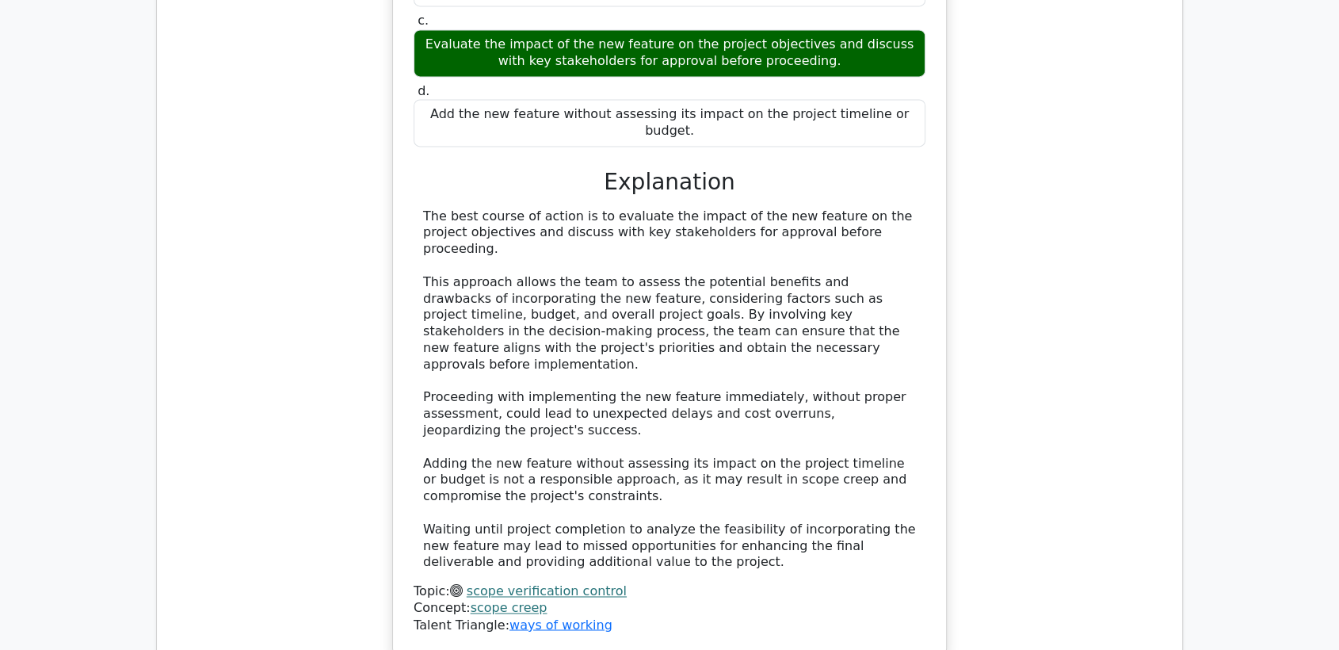
scroll to position [2421, 0]
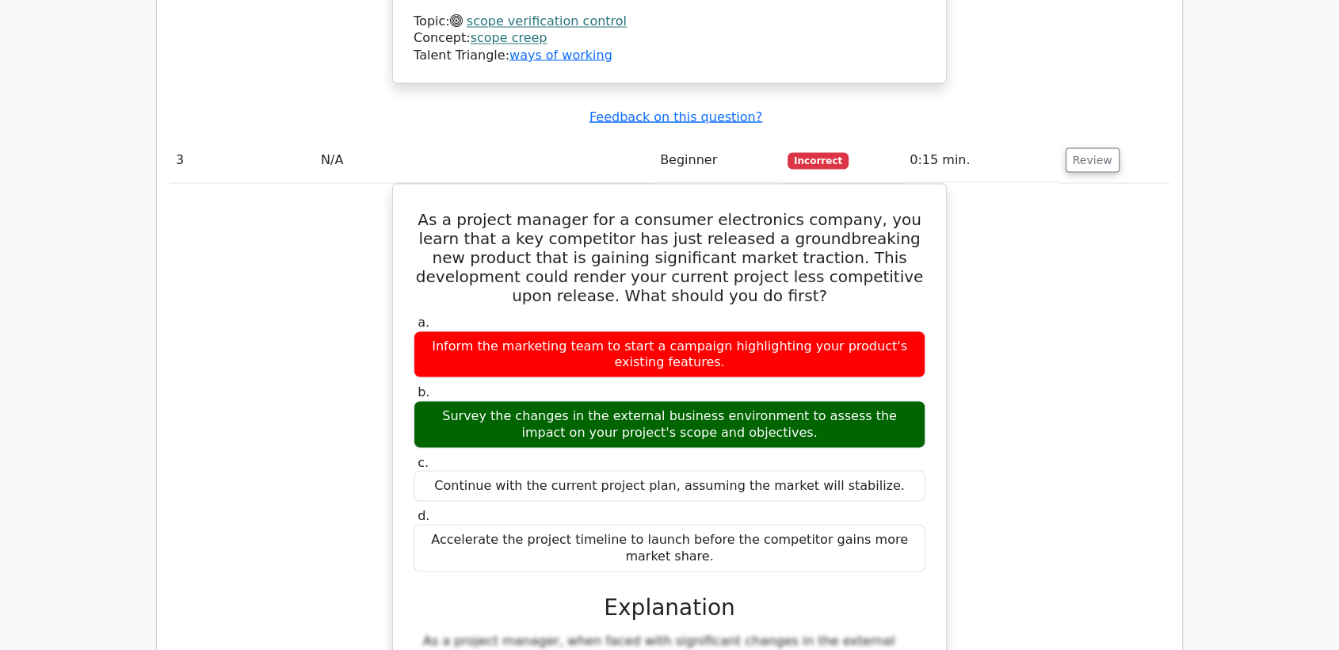
scroll to position [3252, 0]
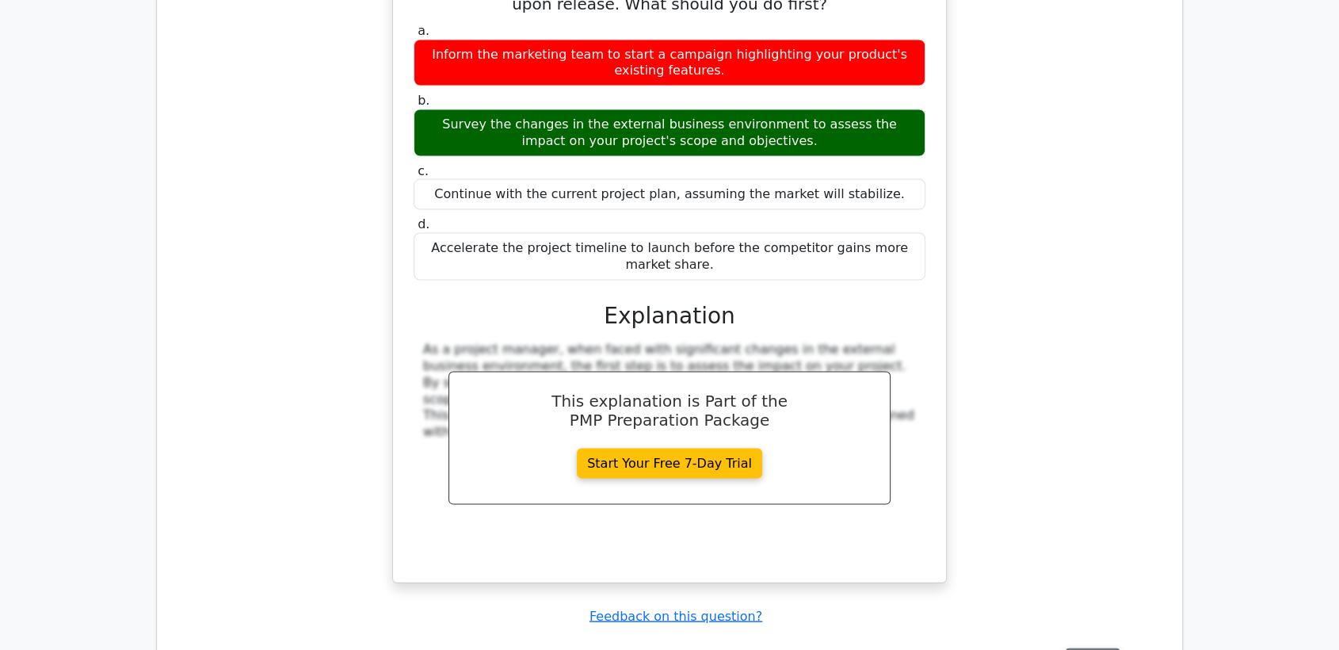
click at [1077, 648] on button "Review" at bounding box center [1092, 660] width 54 height 25
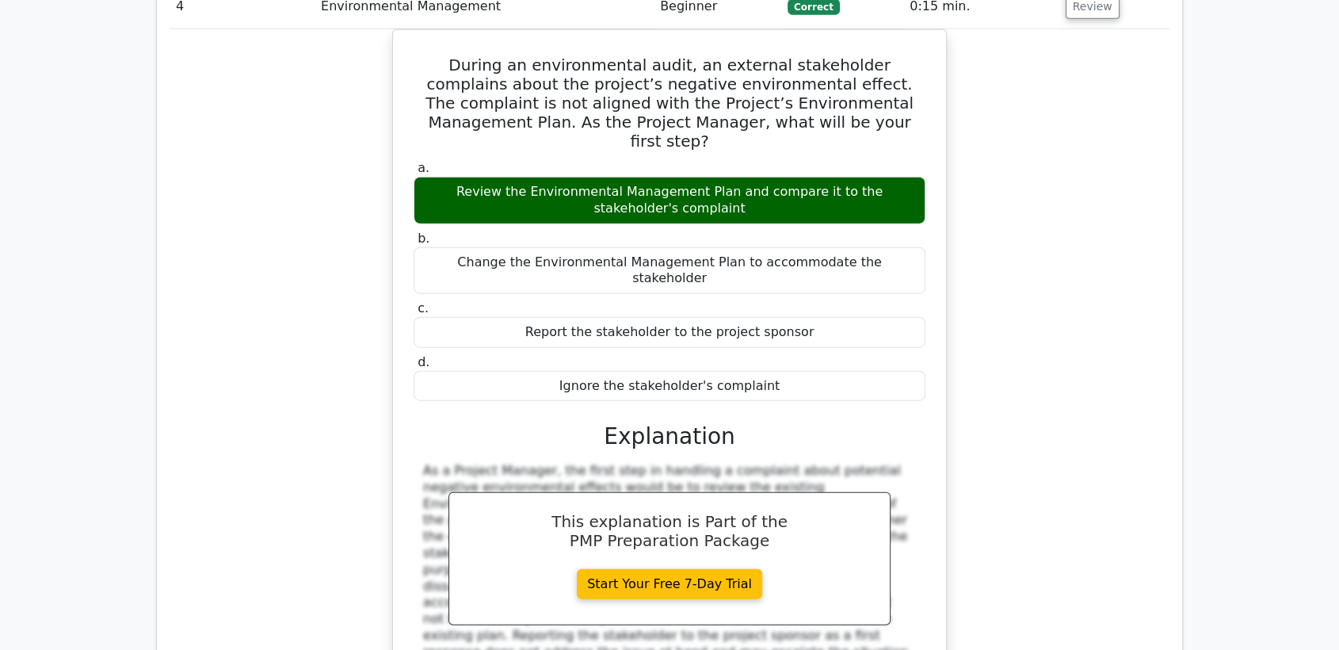
scroll to position [3961, 0]
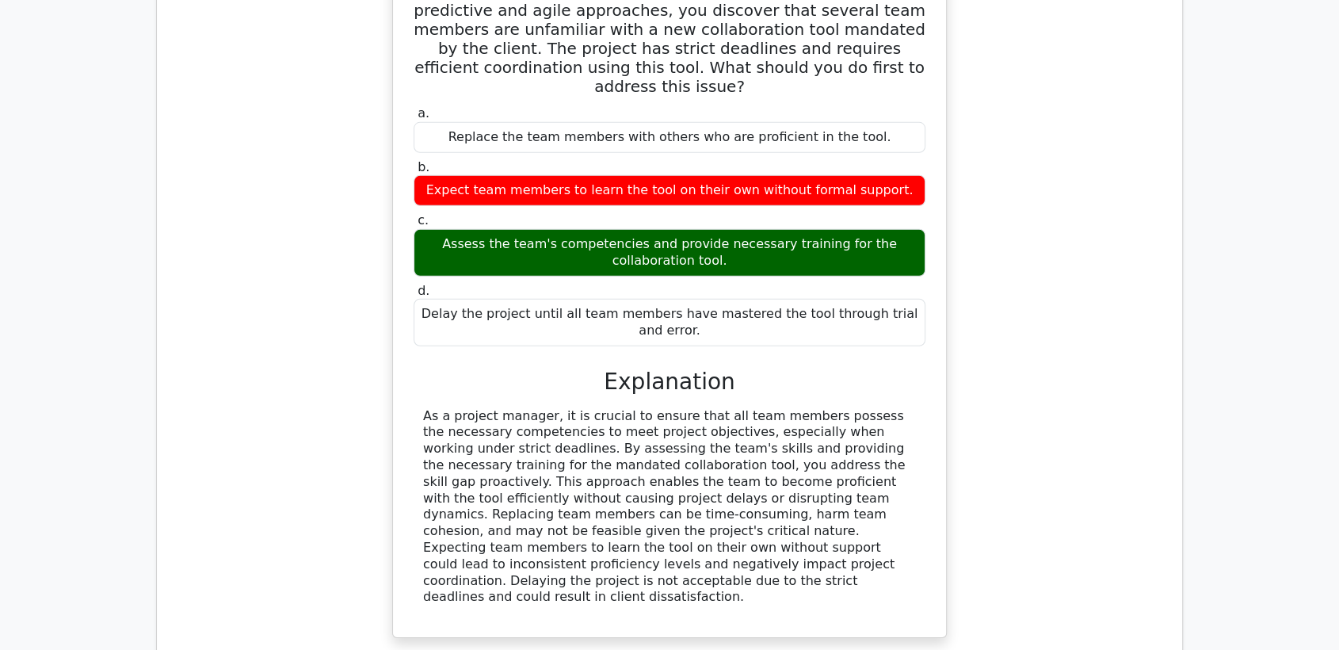
scroll to position [4810, 0]
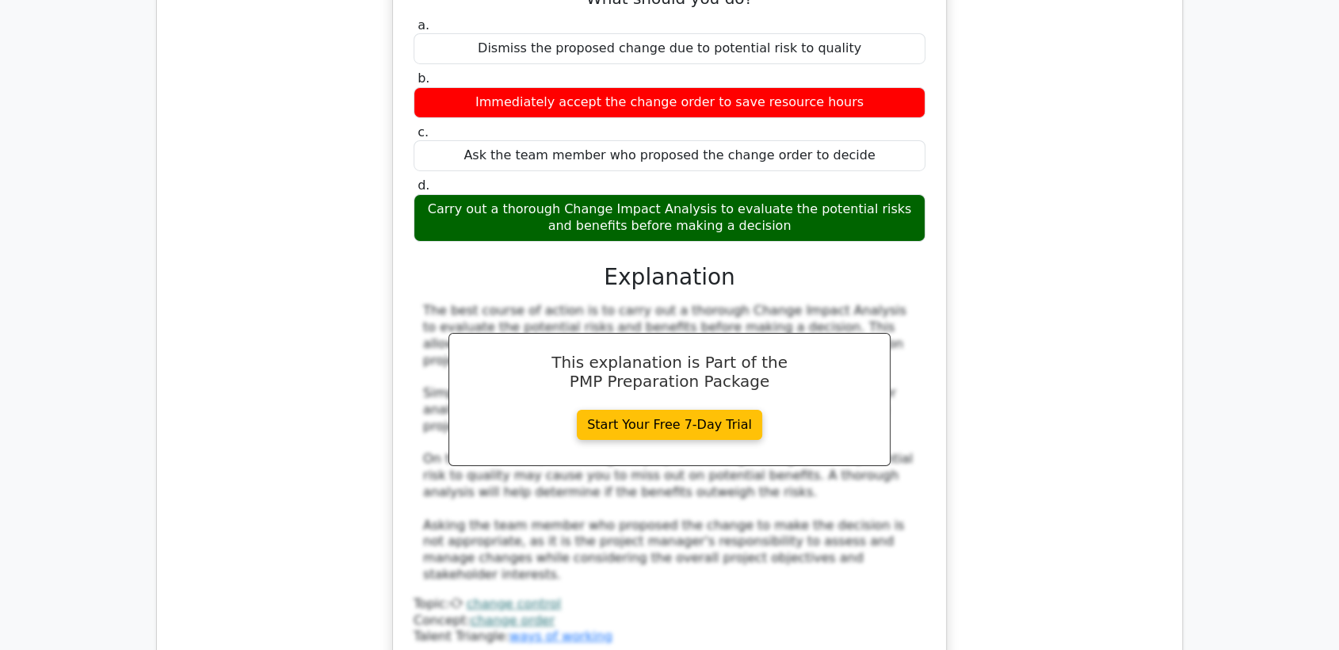
scroll to position [5669, 0]
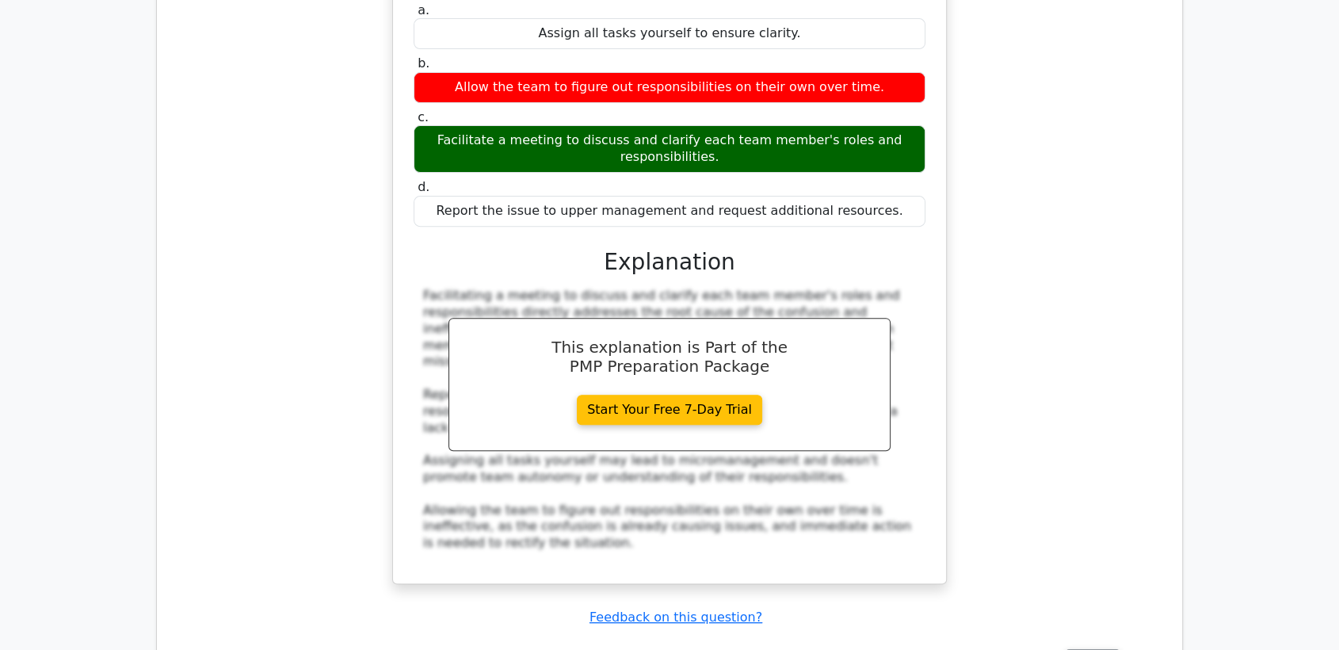
scroll to position [6564, 0]
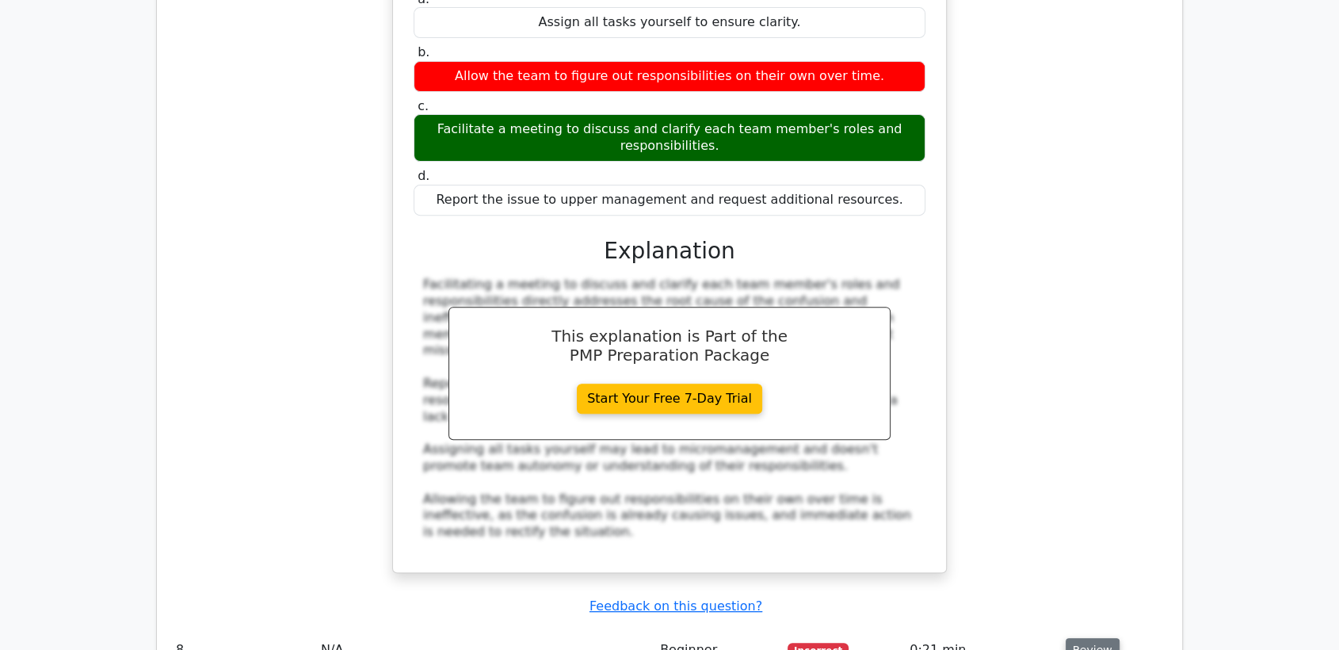
click at [1087, 638] on button "Review" at bounding box center [1092, 650] width 54 height 25
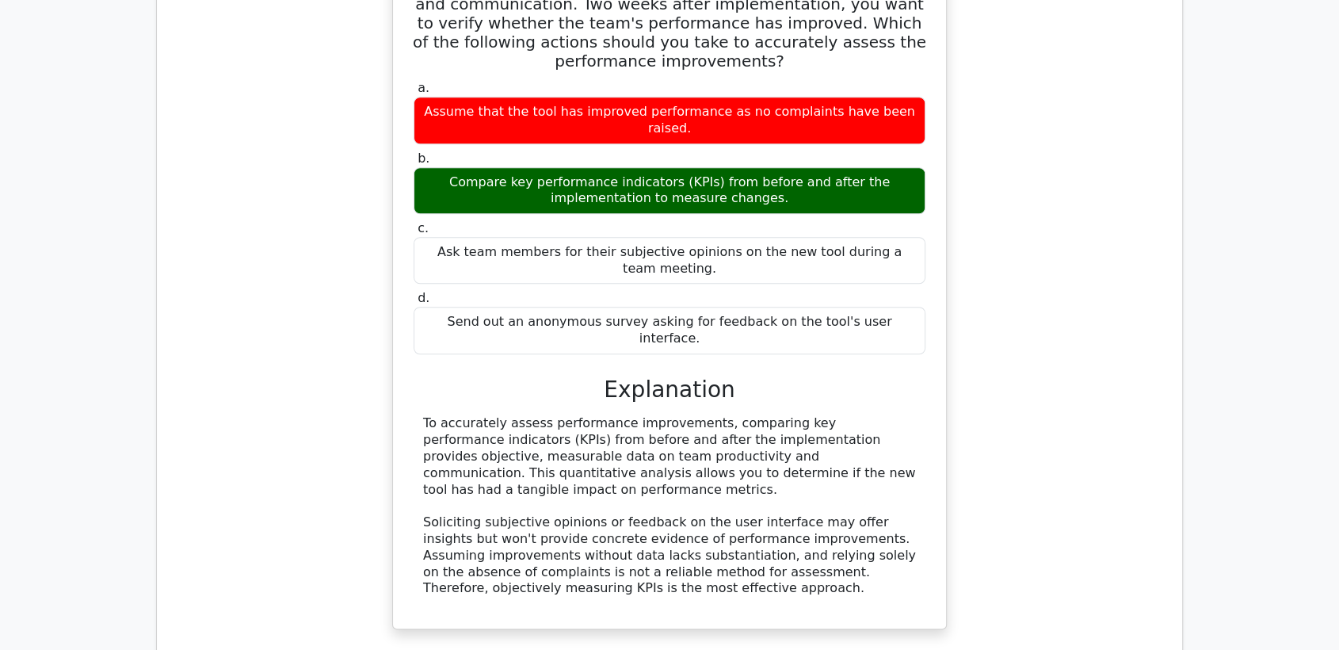
scroll to position [7312, 0]
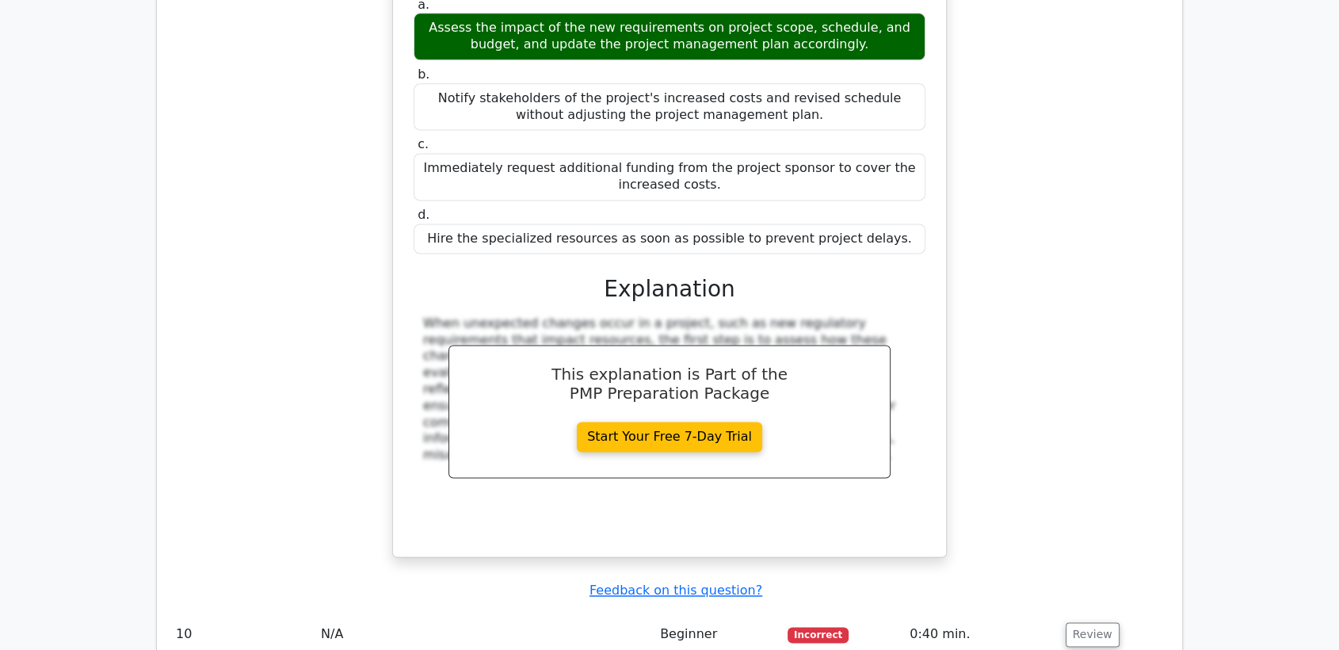
scroll to position [8206, 0]
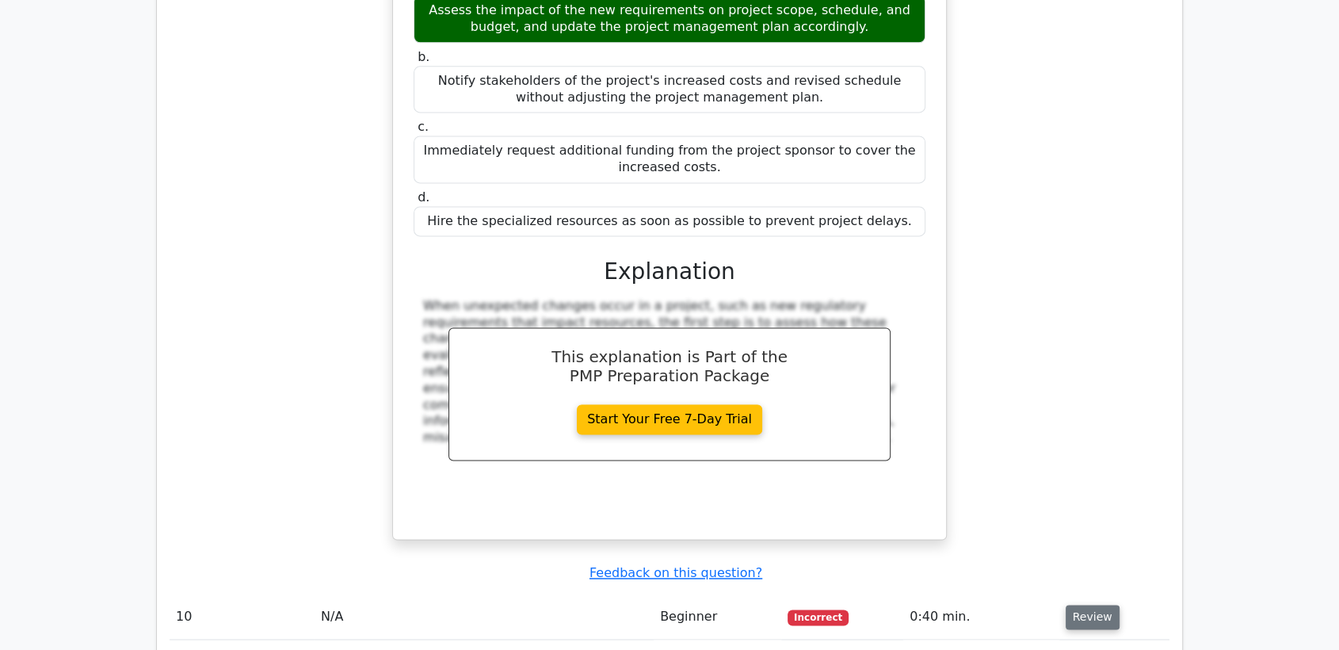
click at [1072, 604] on button "Review" at bounding box center [1092, 616] width 54 height 25
